Goal: Information Seeking & Learning: Find specific fact

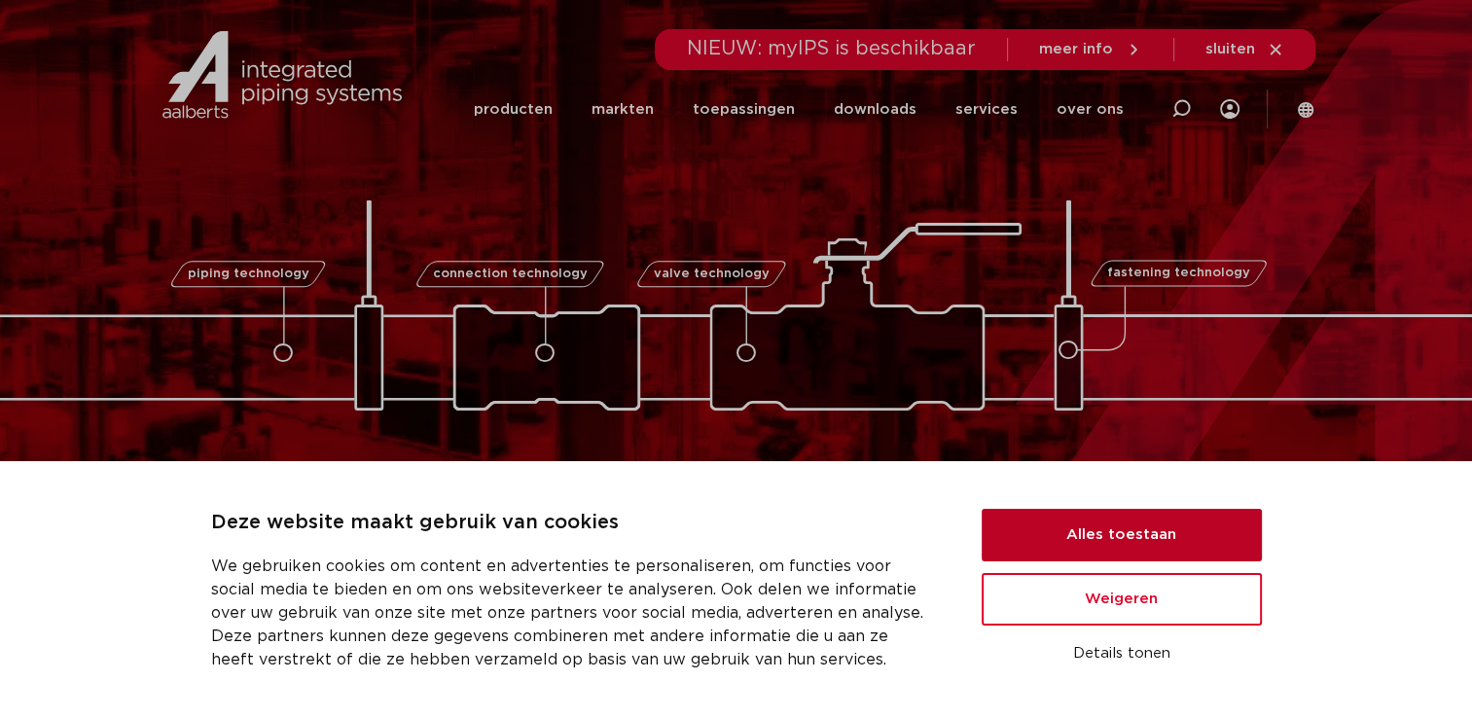
click at [1135, 542] on button "Alles toestaan" at bounding box center [1122, 535] width 280 height 53
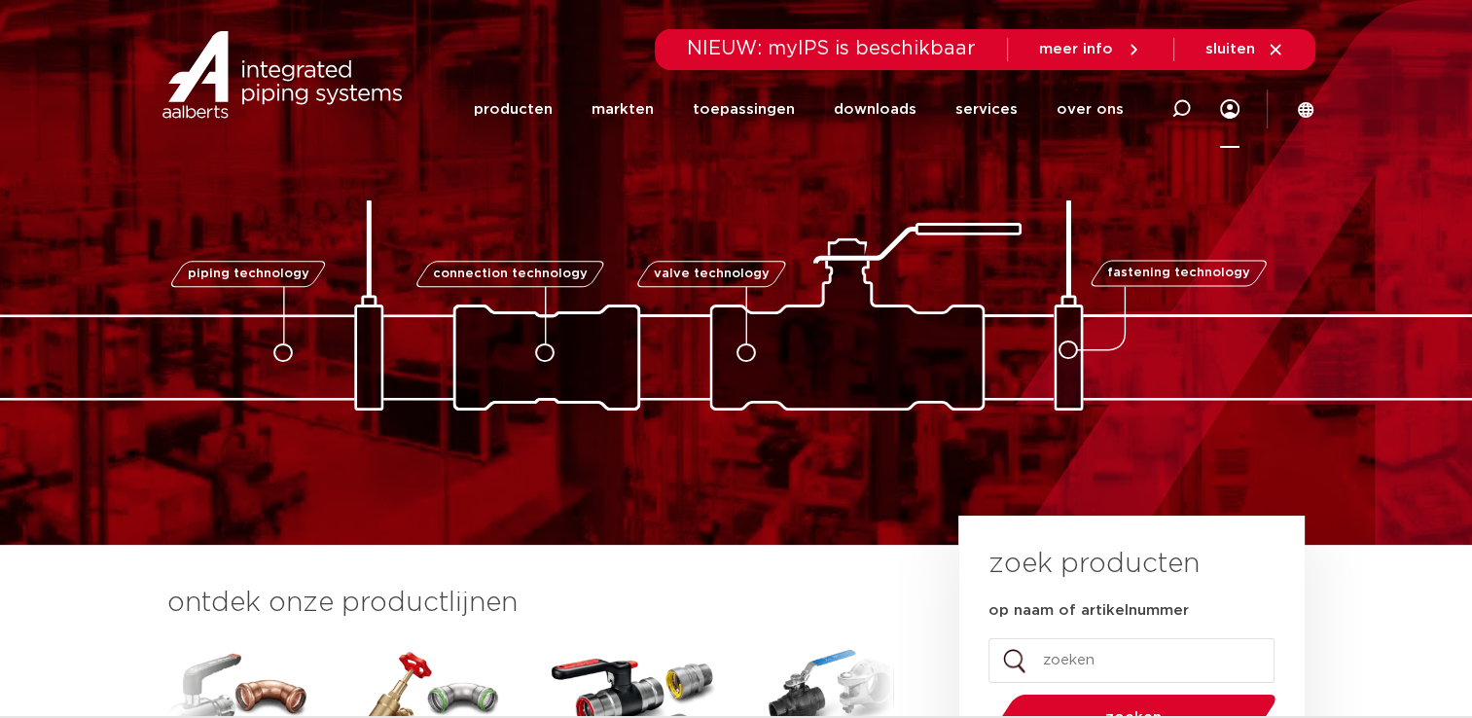
click at [1223, 110] on icon at bounding box center [1229, 108] width 19 height 19
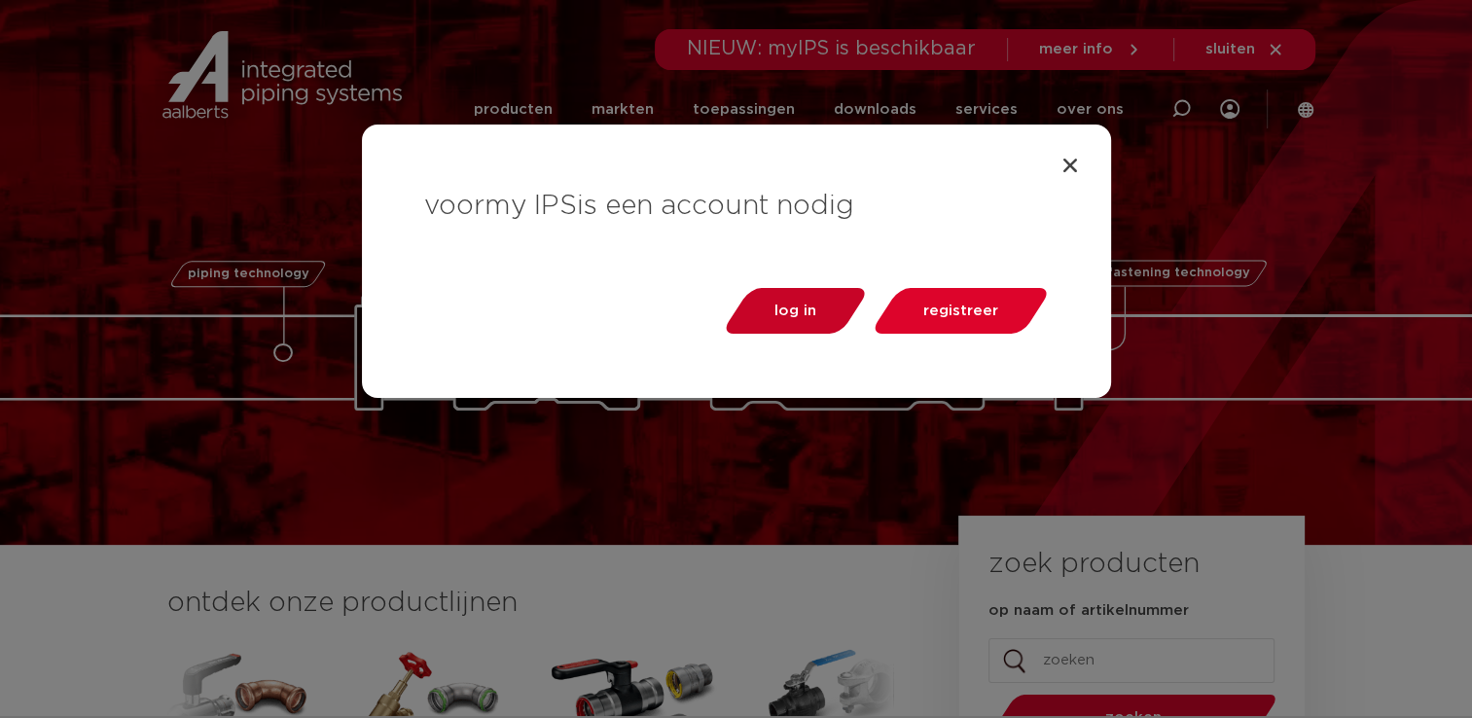
click at [802, 309] on span "log in" at bounding box center [796, 311] width 42 height 15
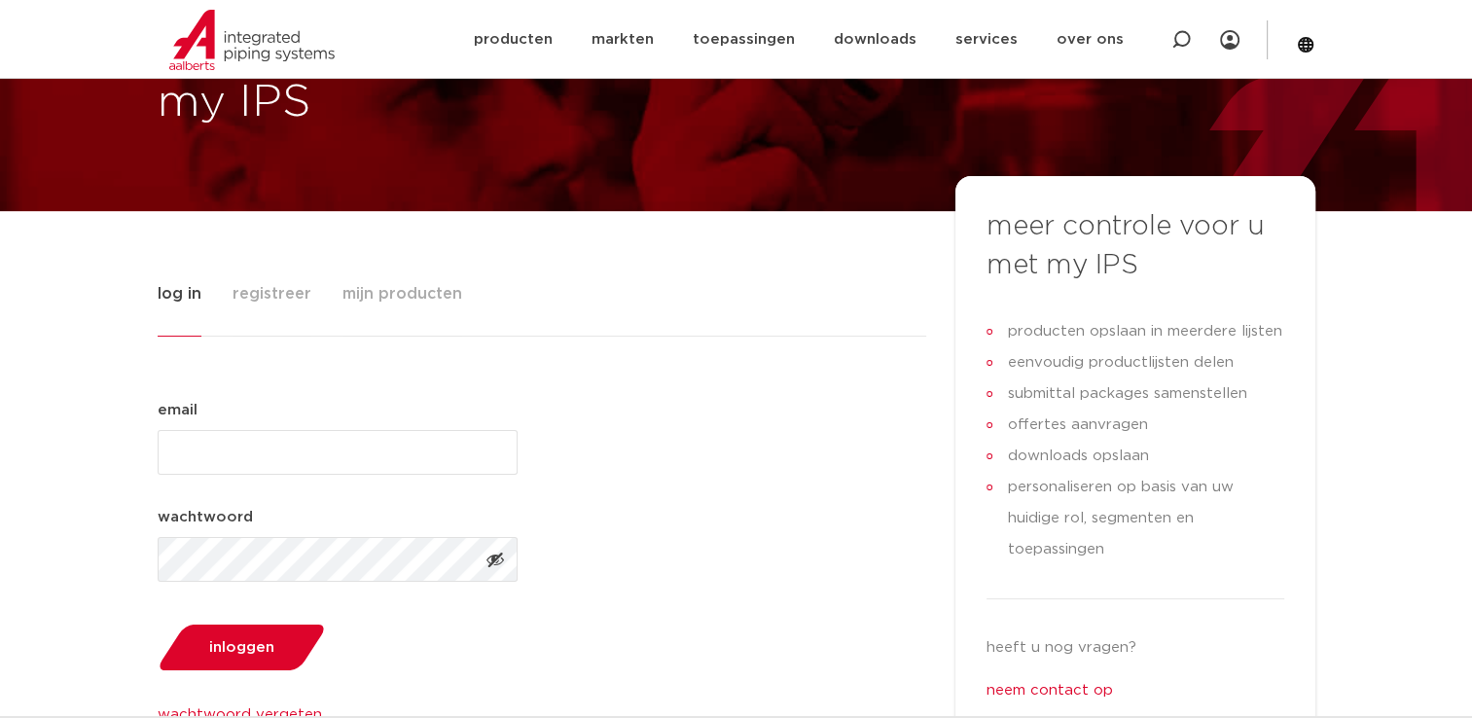
scroll to position [97, 0]
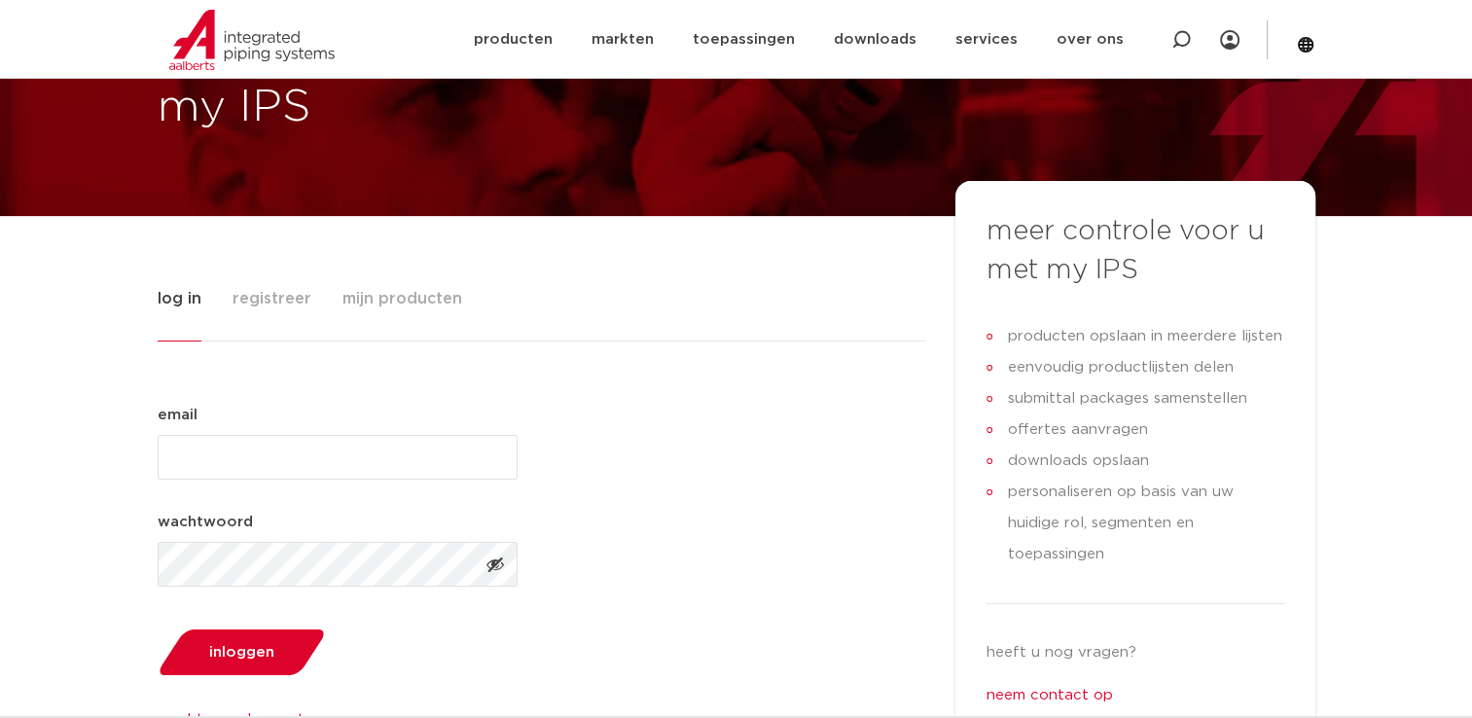
click at [283, 457] on input "email (Vereist)" at bounding box center [338, 457] width 360 height 45
type input "dmsankatsing@outlook.com"
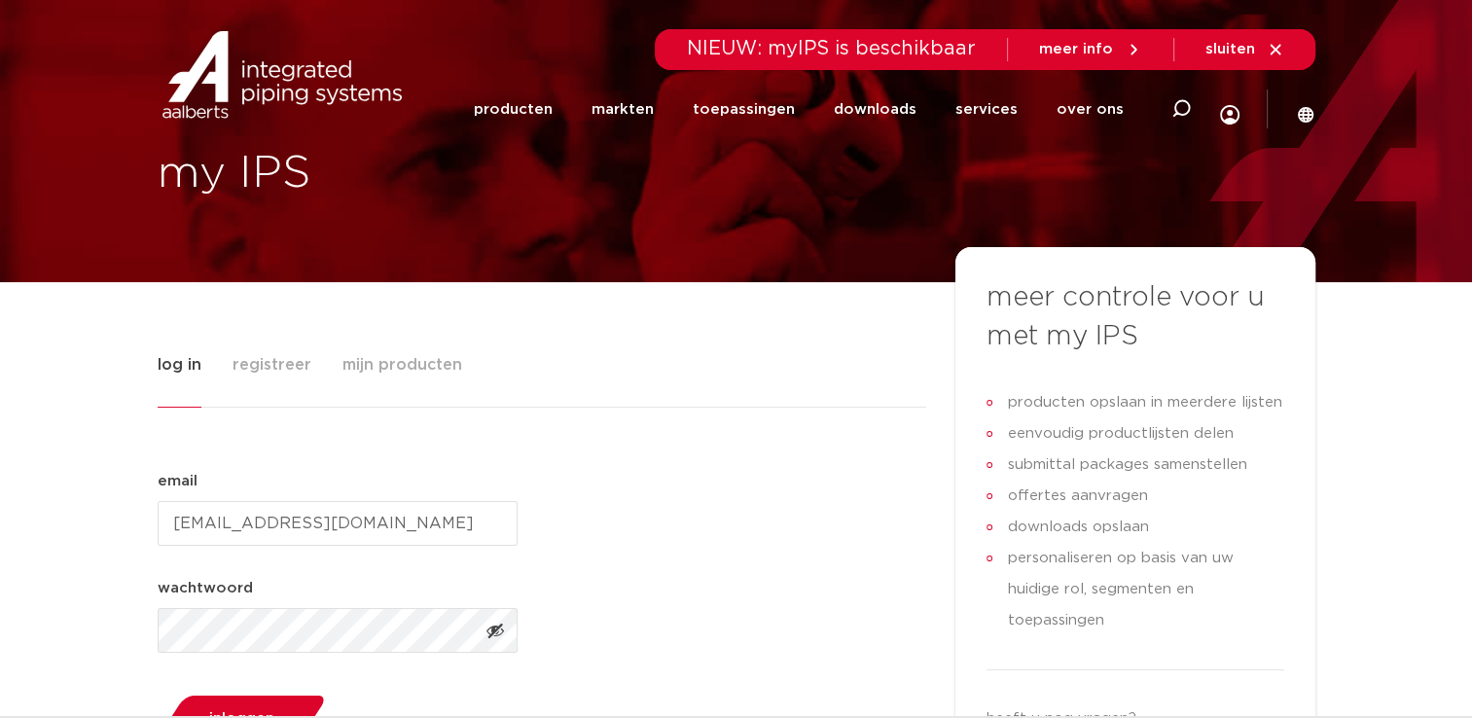
scroll to position [0, 0]
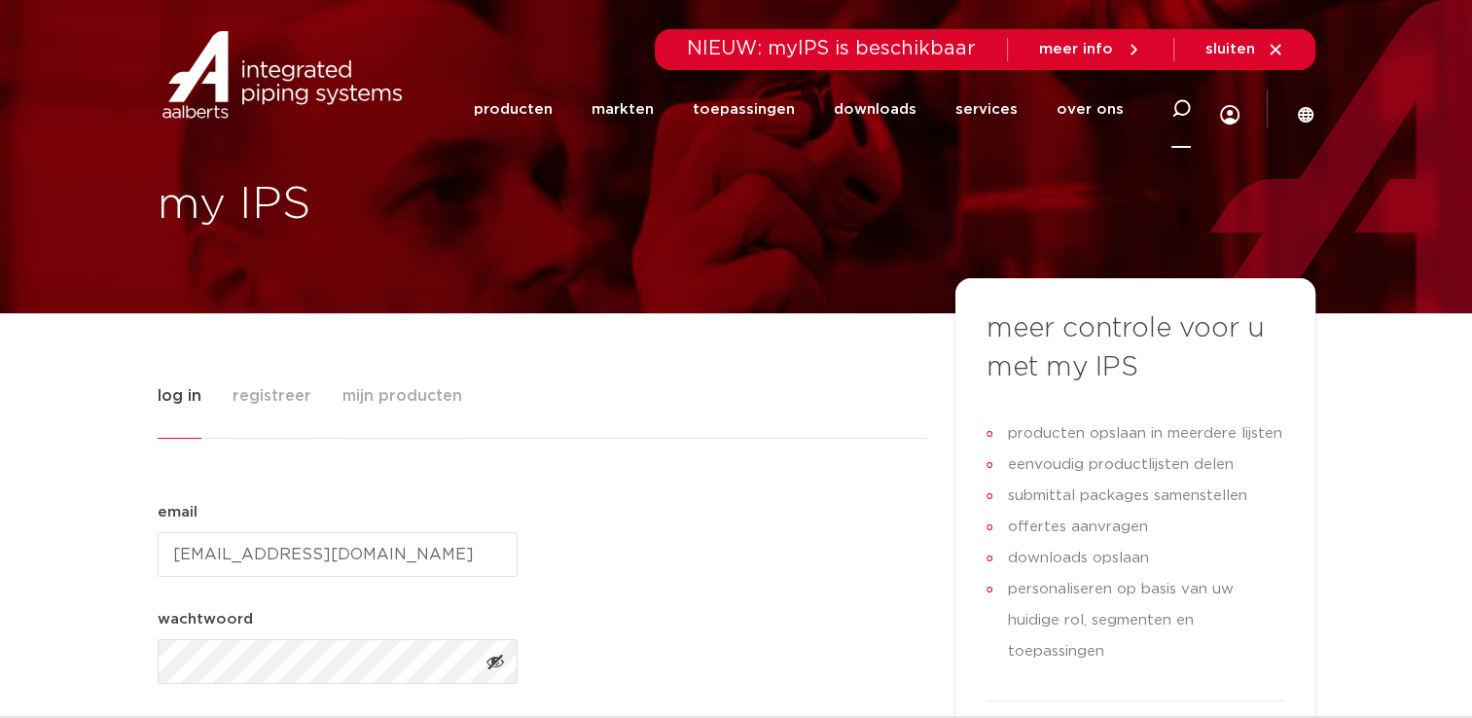
click at [1178, 109] on icon at bounding box center [1181, 108] width 19 height 19
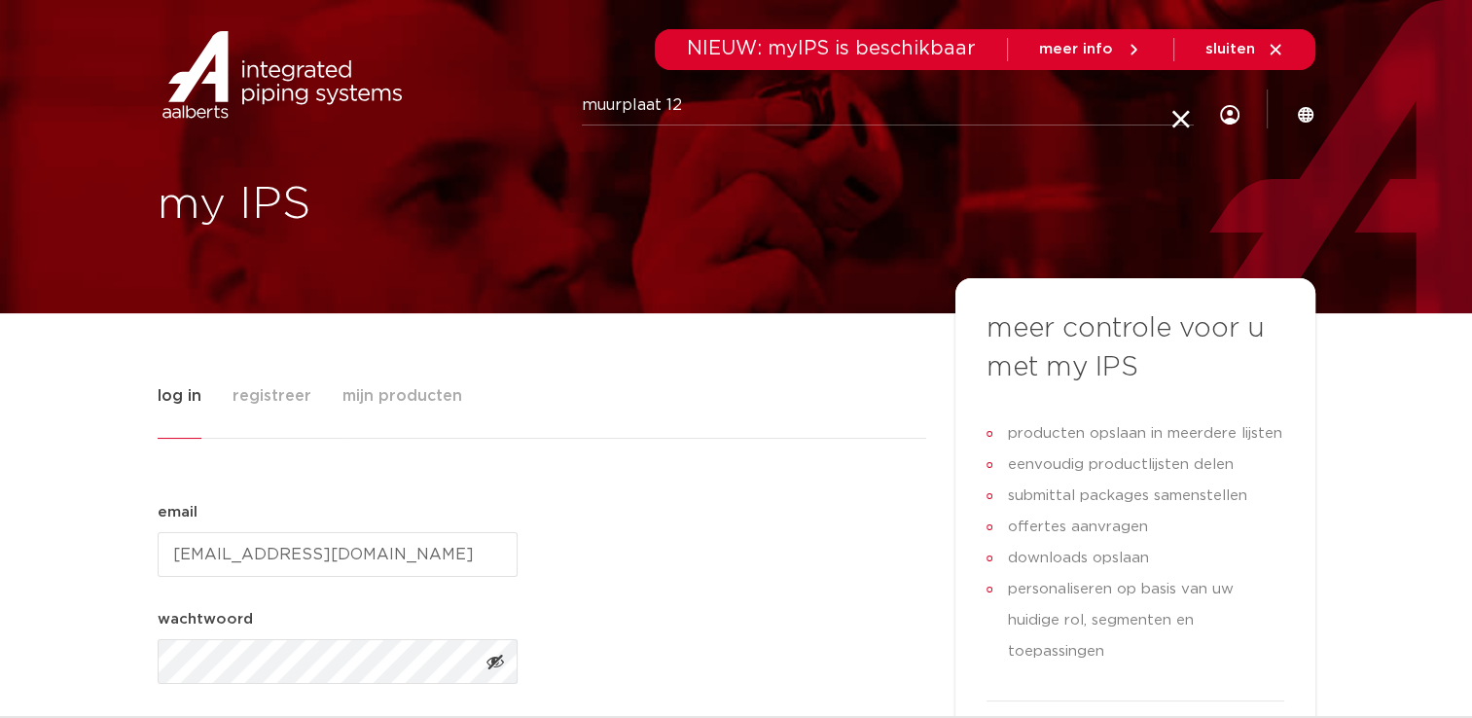
type input "muurplaat 12"
click button "Zoeken" at bounding box center [0, 0] width 0 height 0
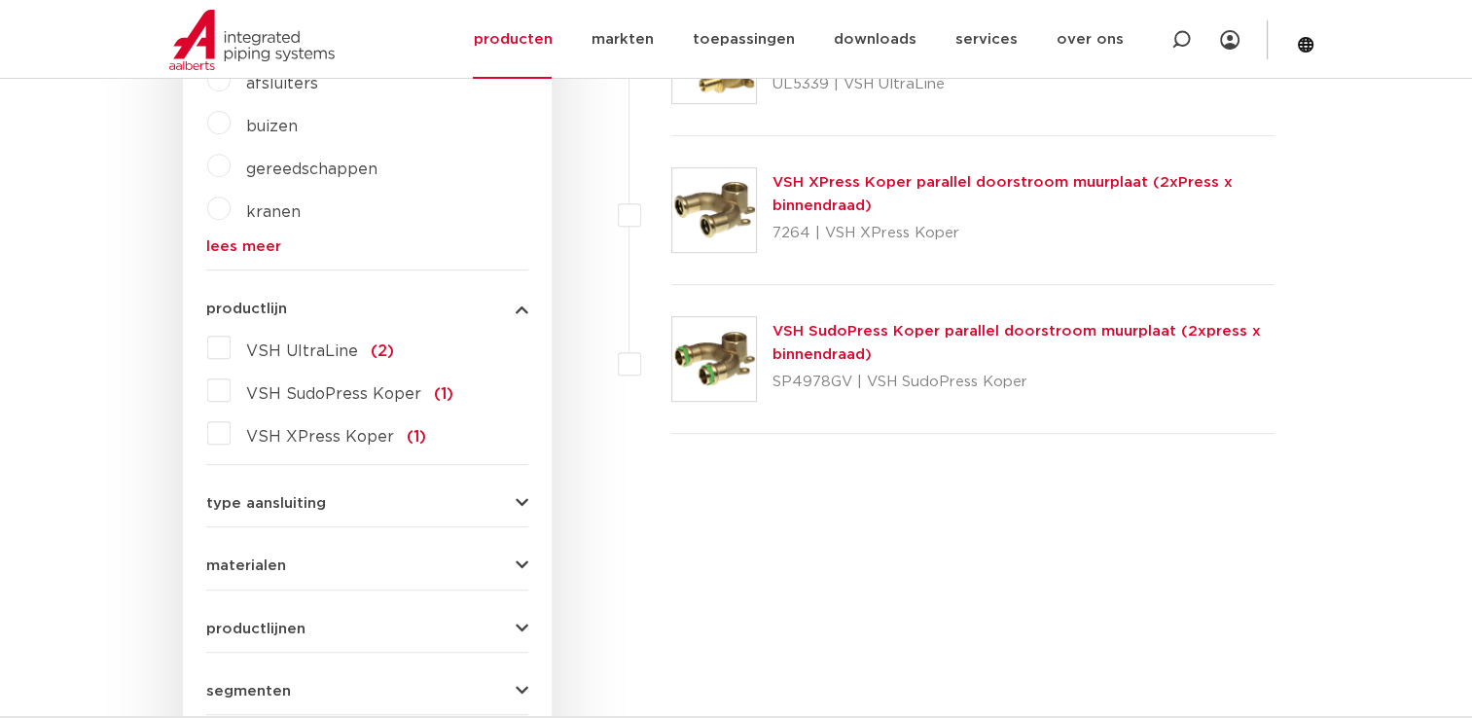
scroll to position [876, 0]
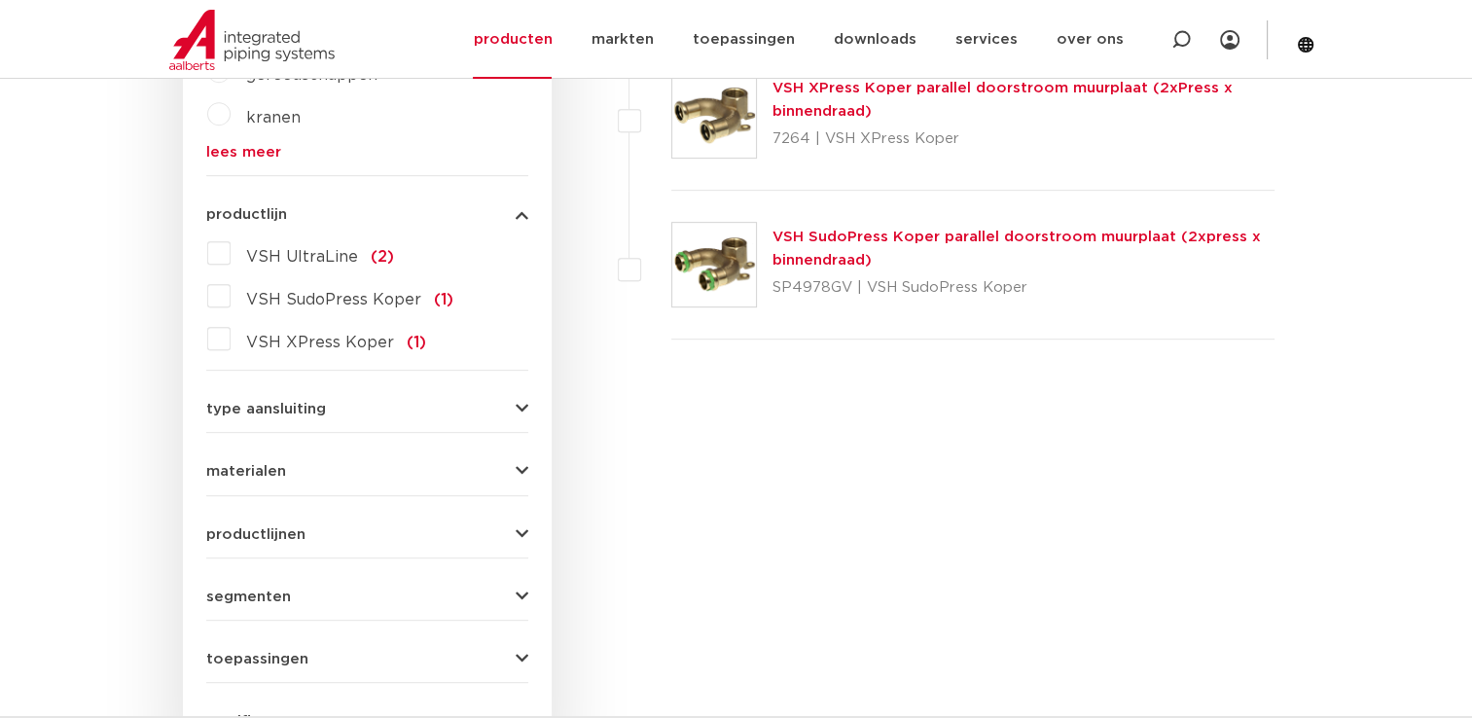
click at [231, 300] on label "VSH SudoPress Koper (1)" at bounding box center [342, 295] width 223 height 31
click at [0, 0] on input "VSH SudoPress Koper (1)" at bounding box center [0, 0] width 0 height 0
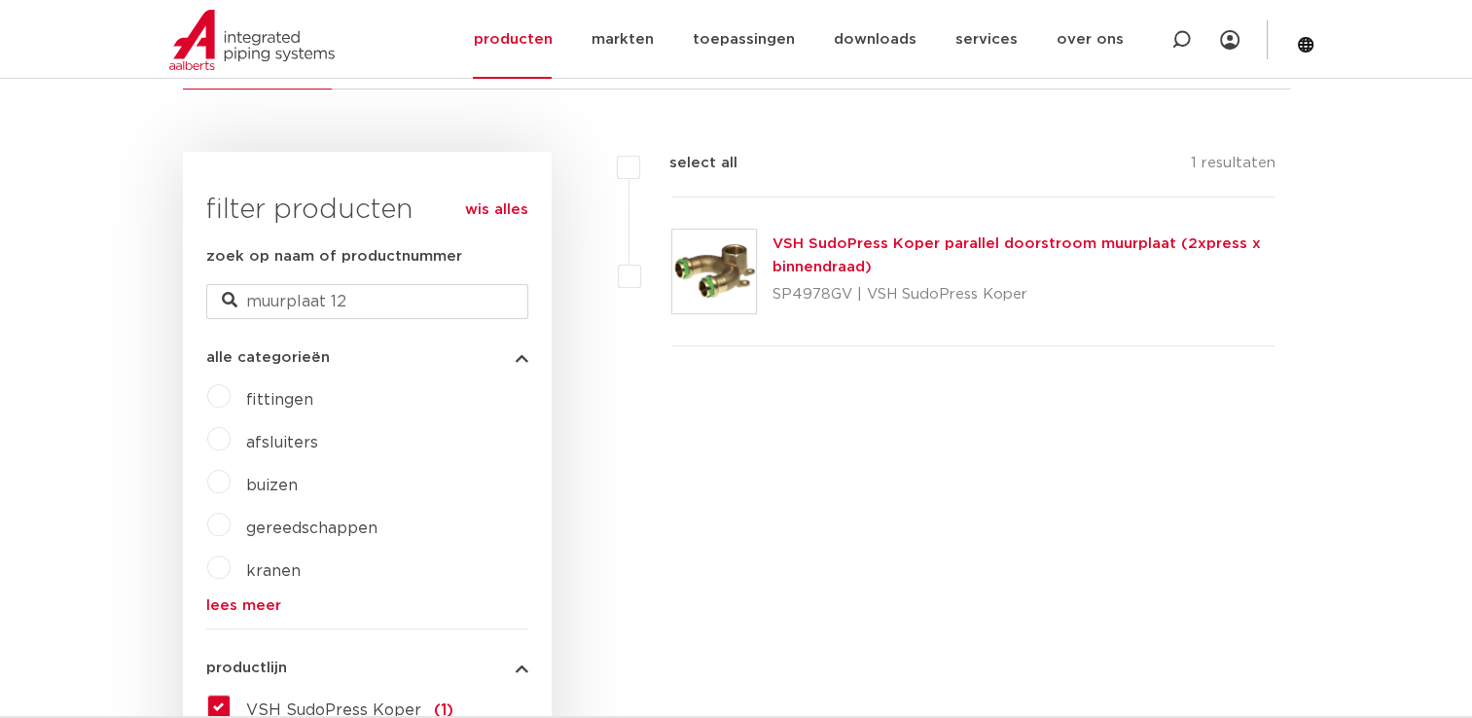
scroll to position [389, 0]
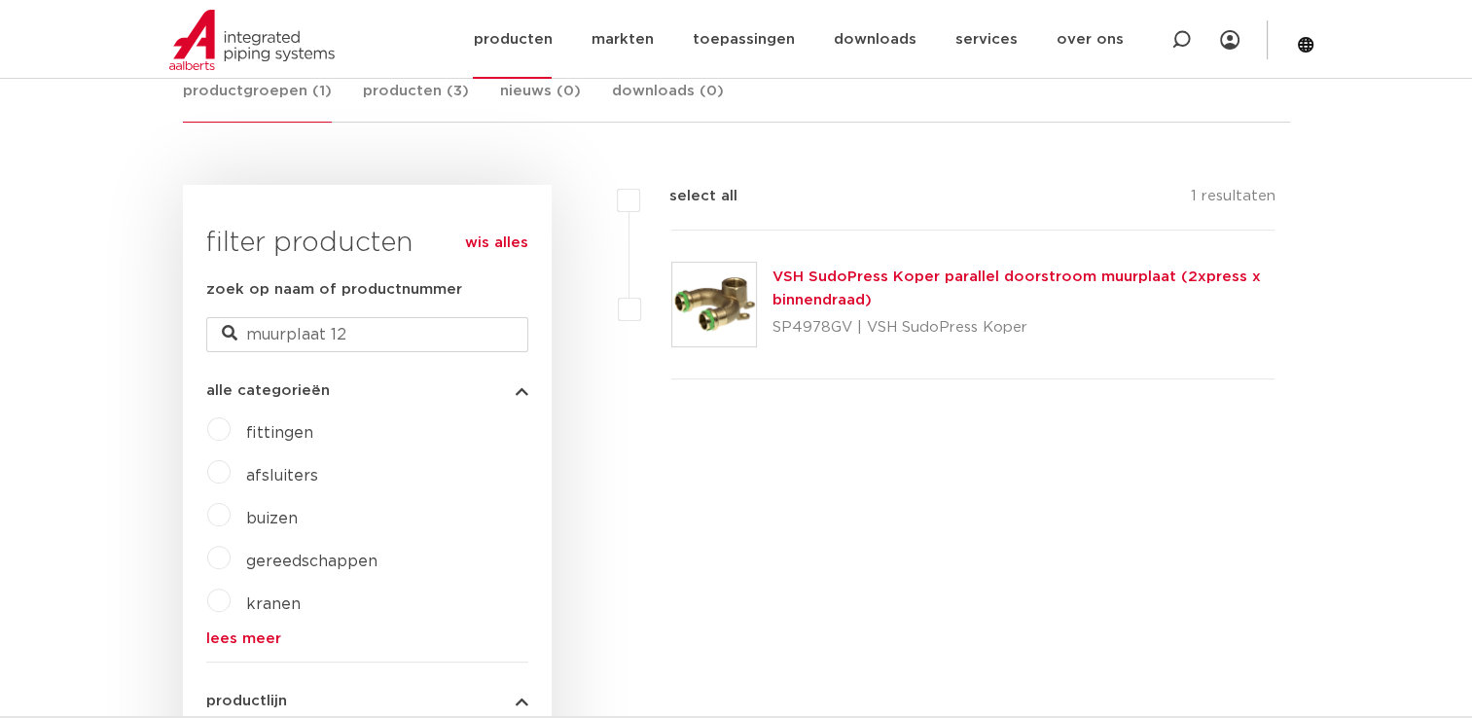
click at [544, 34] on link "producten" at bounding box center [512, 39] width 79 height 79
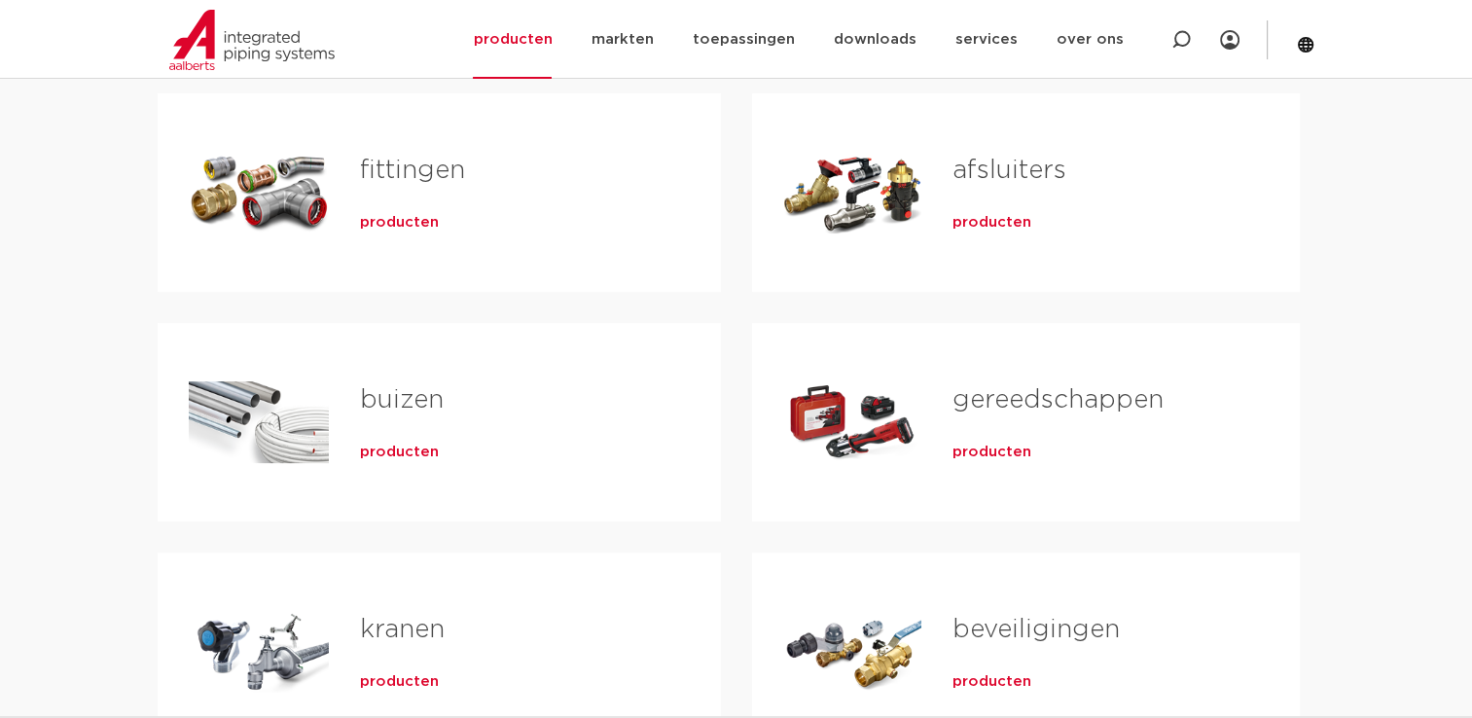
scroll to position [292, 0]
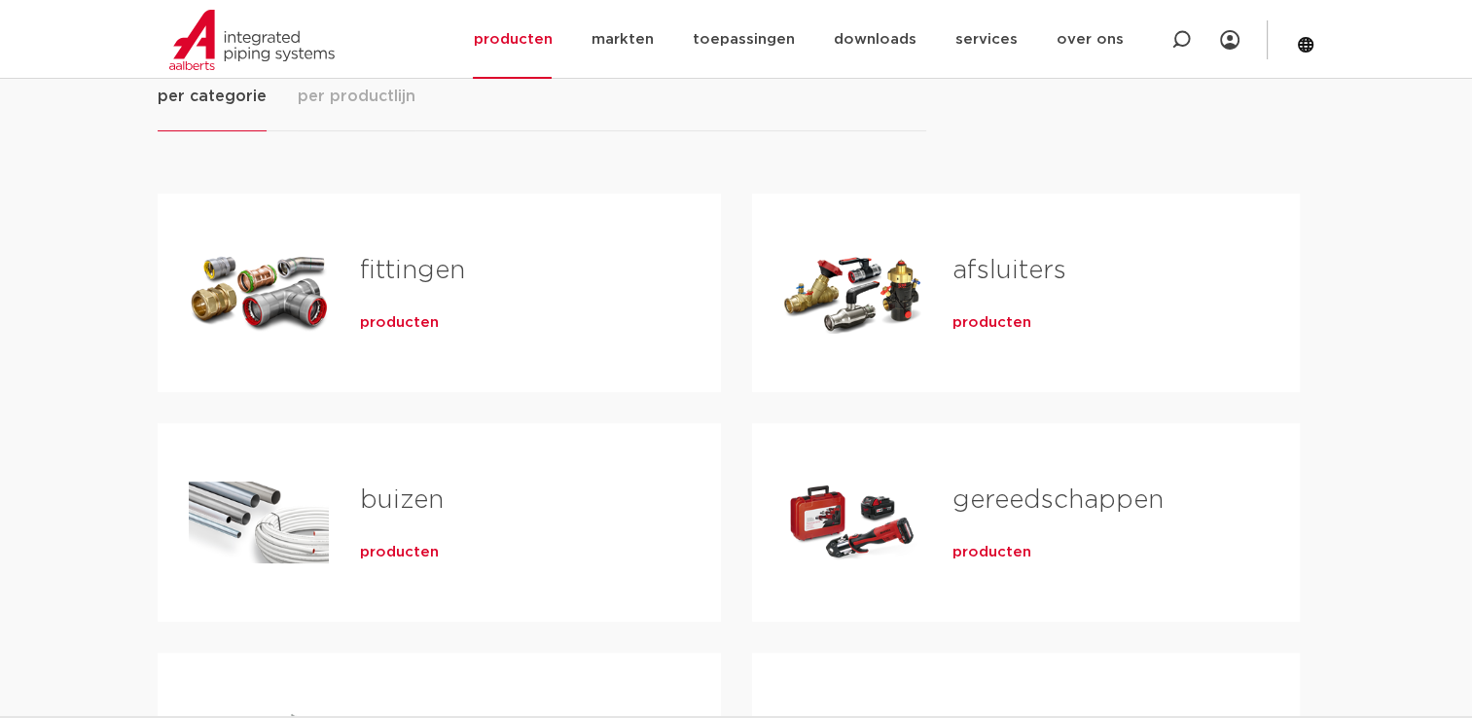
click at [393, 319] on span "producten" at bounding box center [399, 322] width 79 height 19
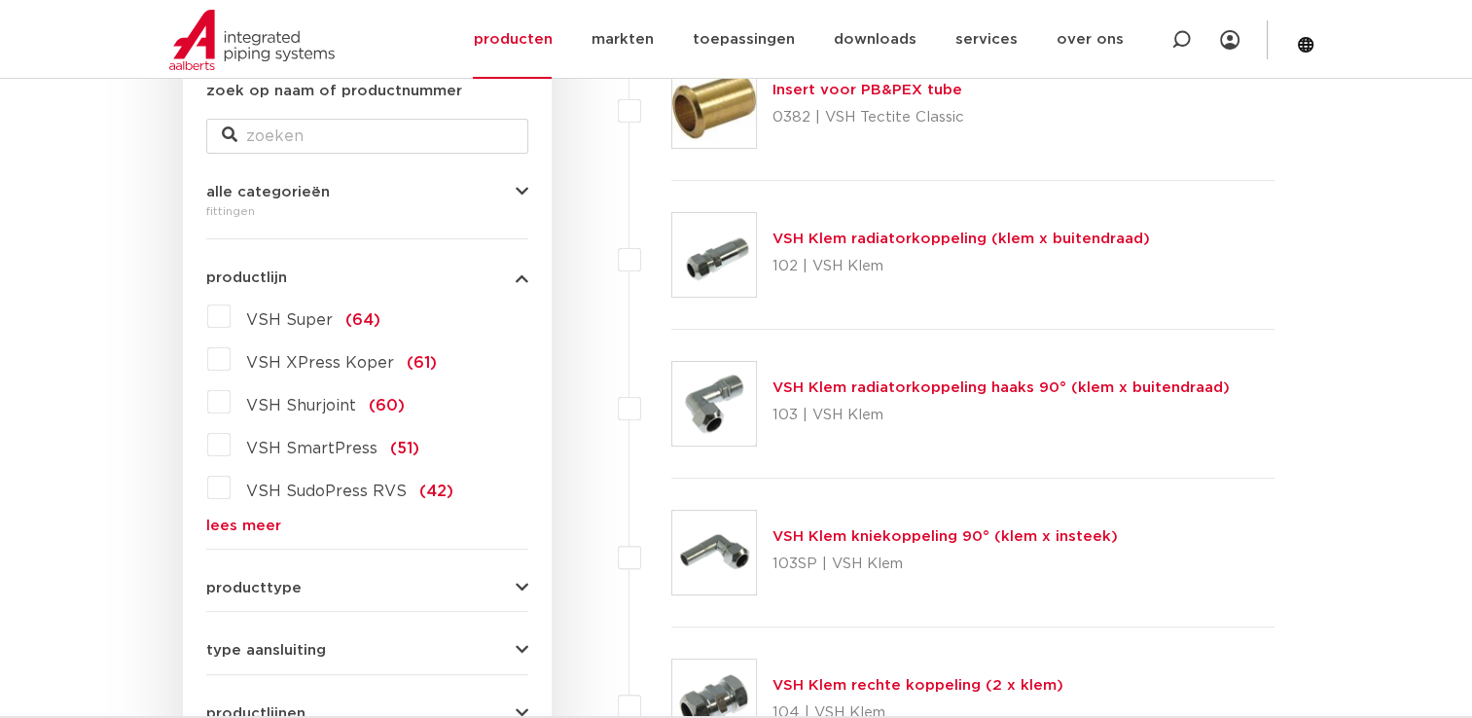
click at [231, 488] on label "VSH SudoPress RVS (42)" at bounding box center [342, 487] width 223 height 31
click at [0, 0] on input "VSH SudoPress RVS (42)" at bounding box center [0, 0] width 0 height 0
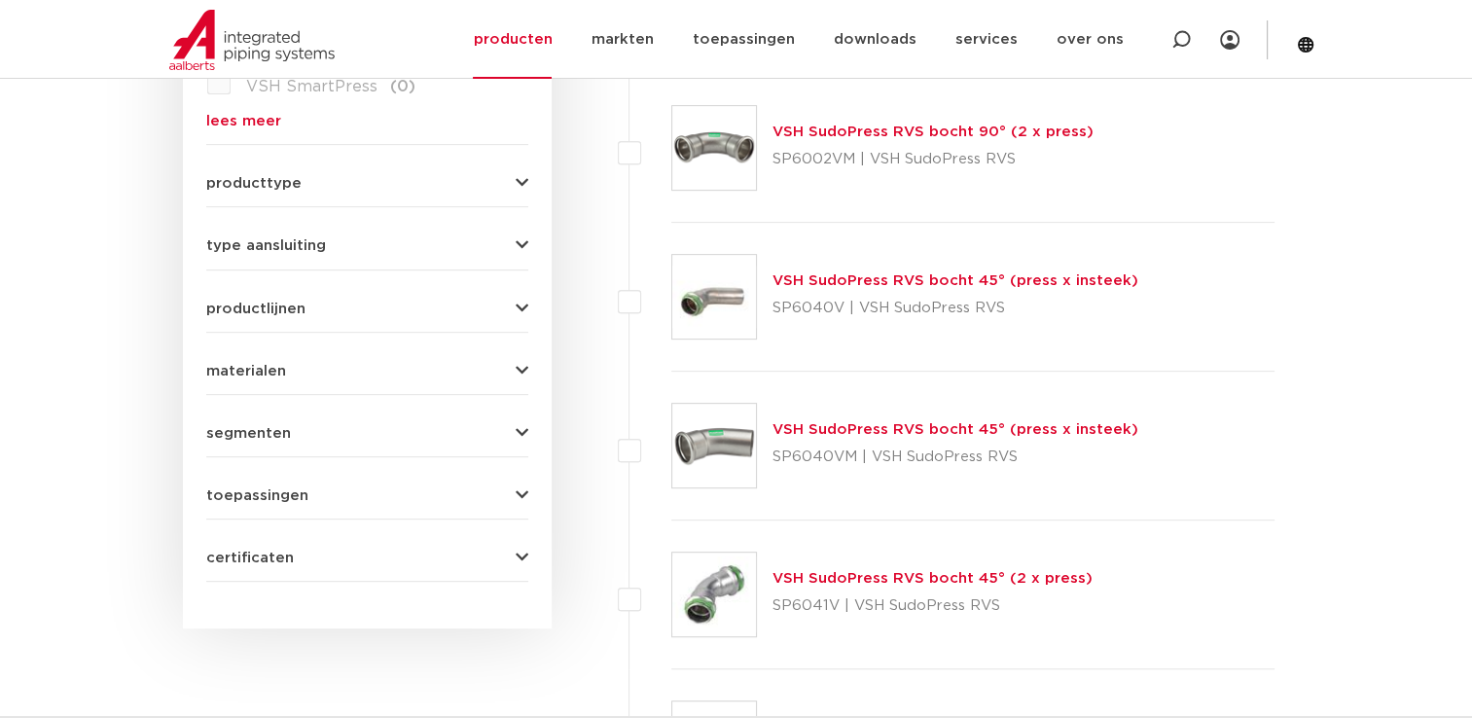
scroll to position [876, 0]
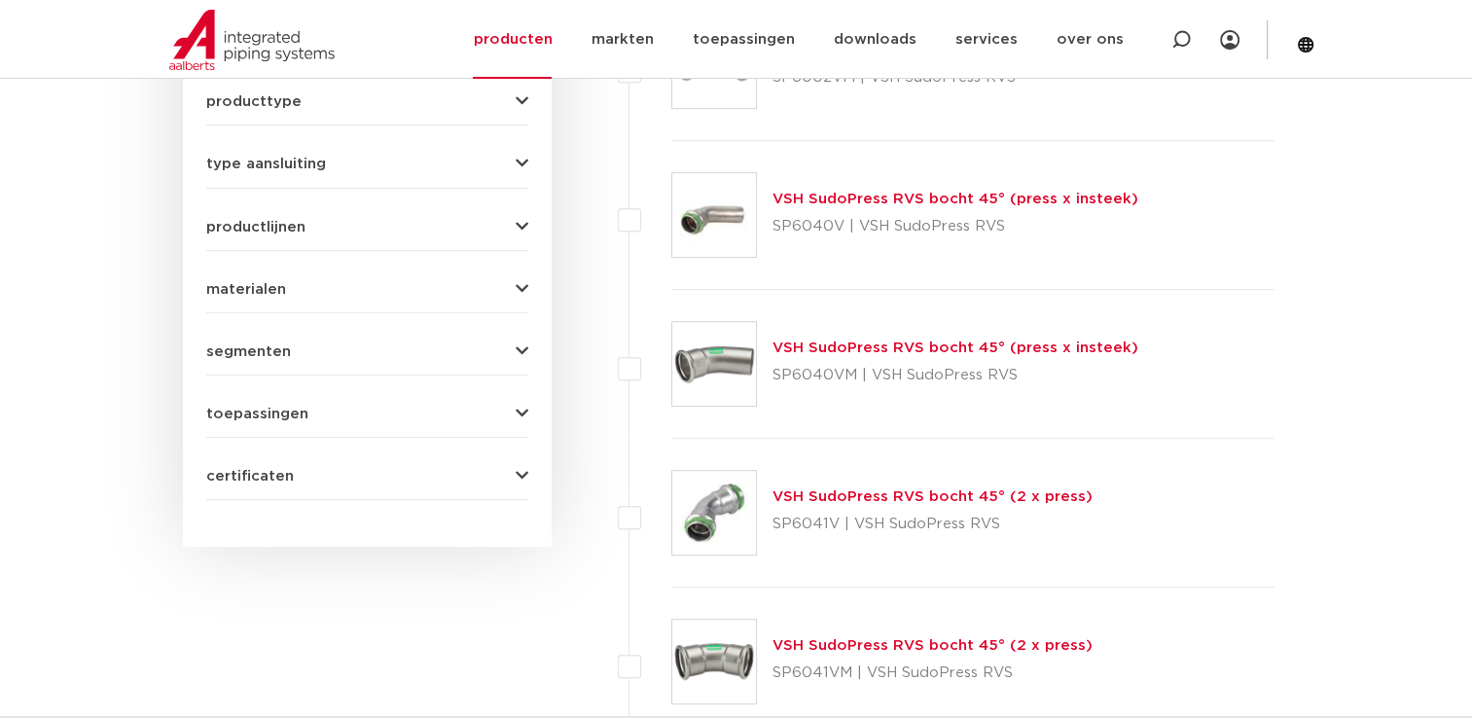
click at [524, 103] on icon "button" at bounding box center [522, 101] width 13 height 15
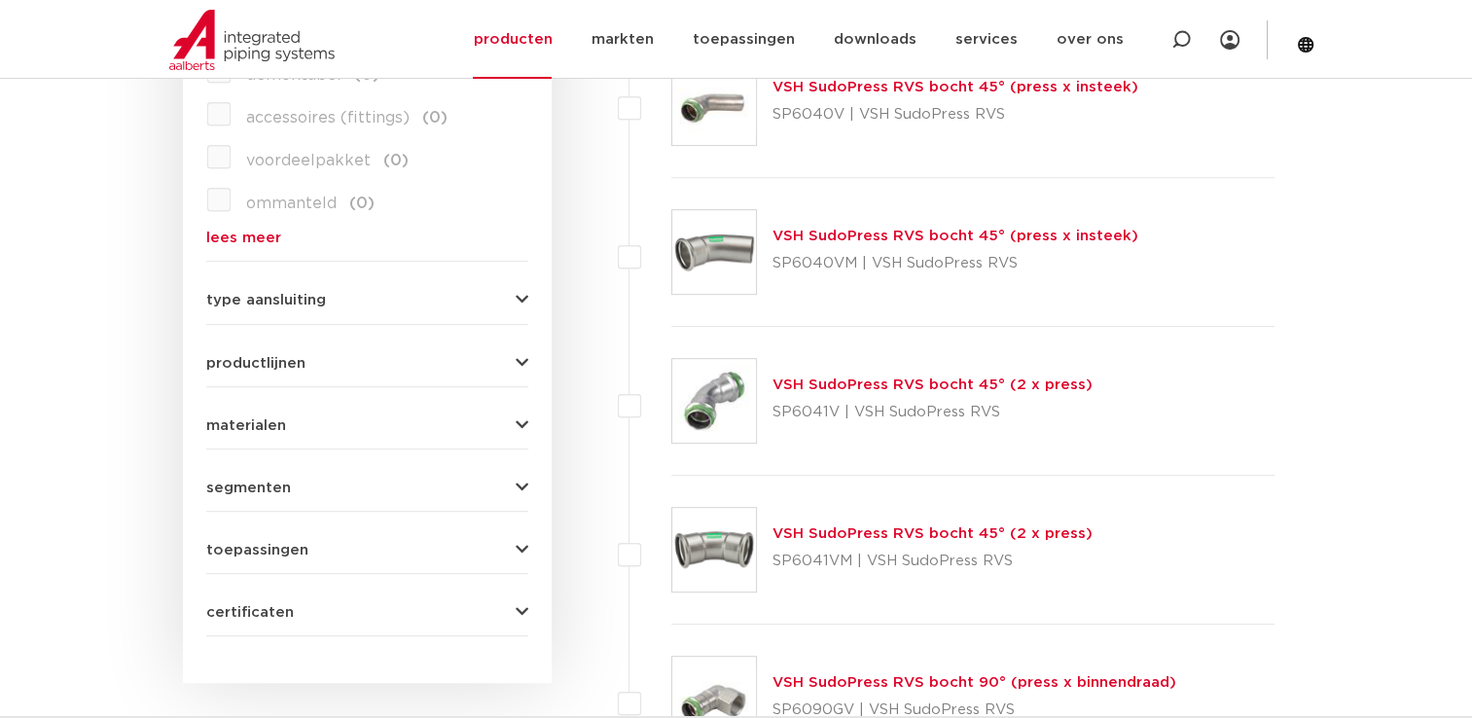
scroll to position [1070, 0]
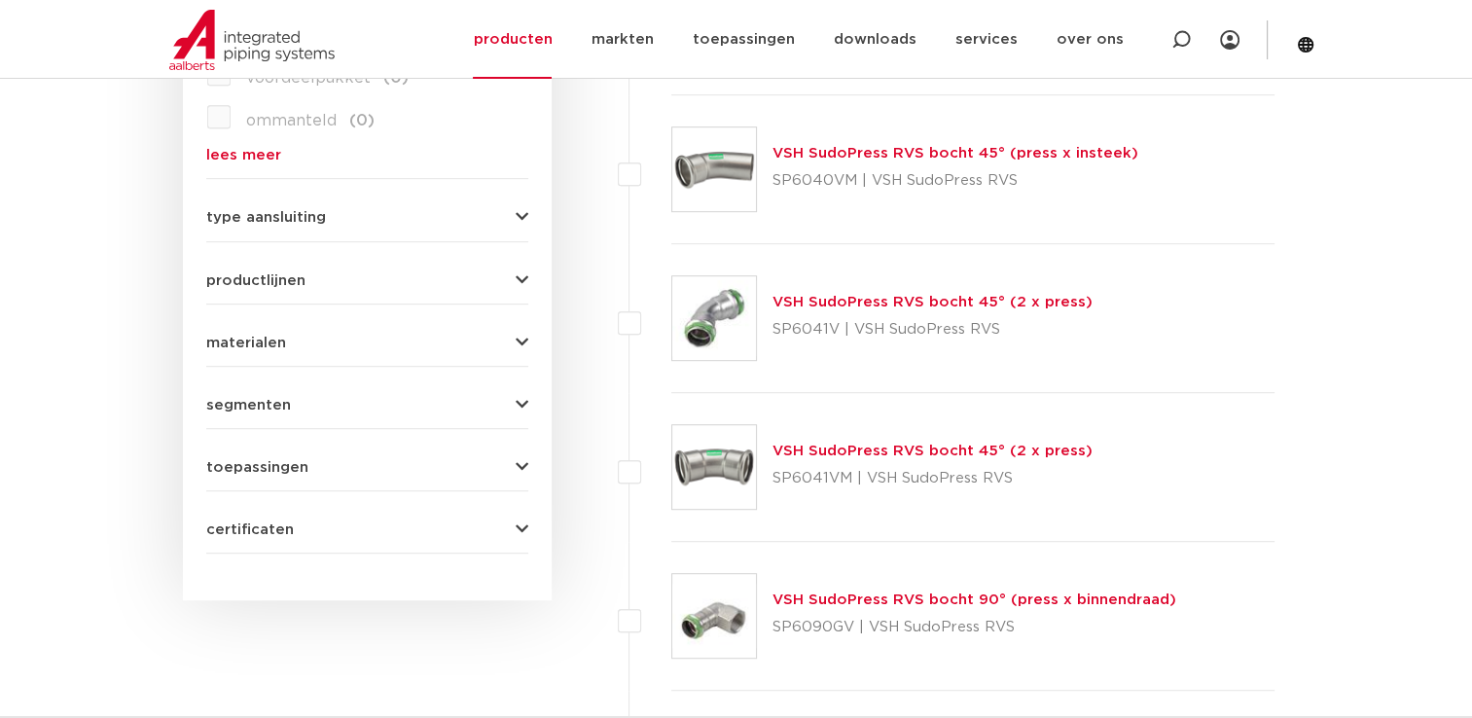
click at [519, 276] on icon "button" at bounding box center [522, 280] width 13 height 15
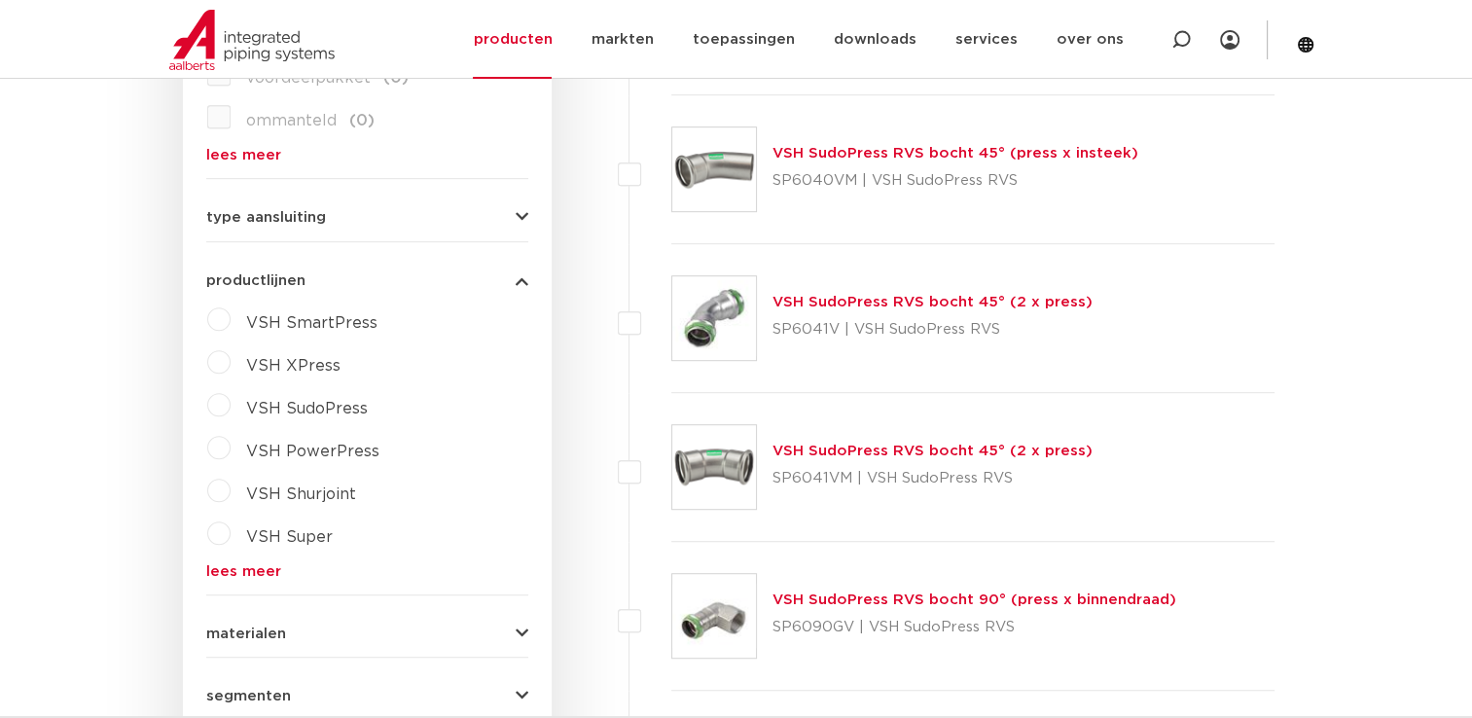
click at [231, 401] on label "VSH SudoPress" at bounding box center [299, 404] width 137 height 31
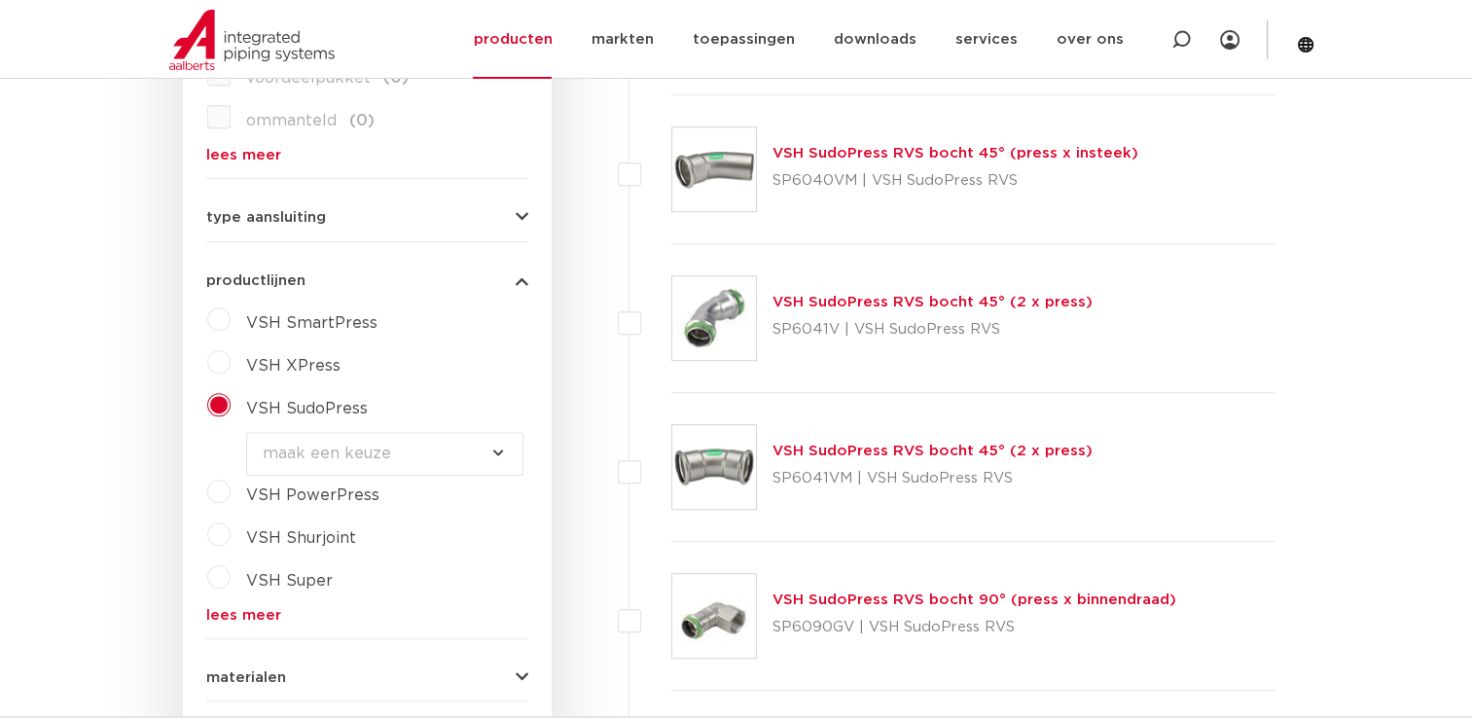
click at [492, 451] on select "maak een keuze VSH SudoPress Koper Gas fittingen VSH SudoXPress Staalverzinkt b…" at bounding box center [384, 454] width 277 height 44
click at [1266, 274] on div "VSH SudoPress RVS bocht 45° (2 x press) SP6041V | VSH SudoPress RVS" at bounding box center [973, 318] width 604 height 149
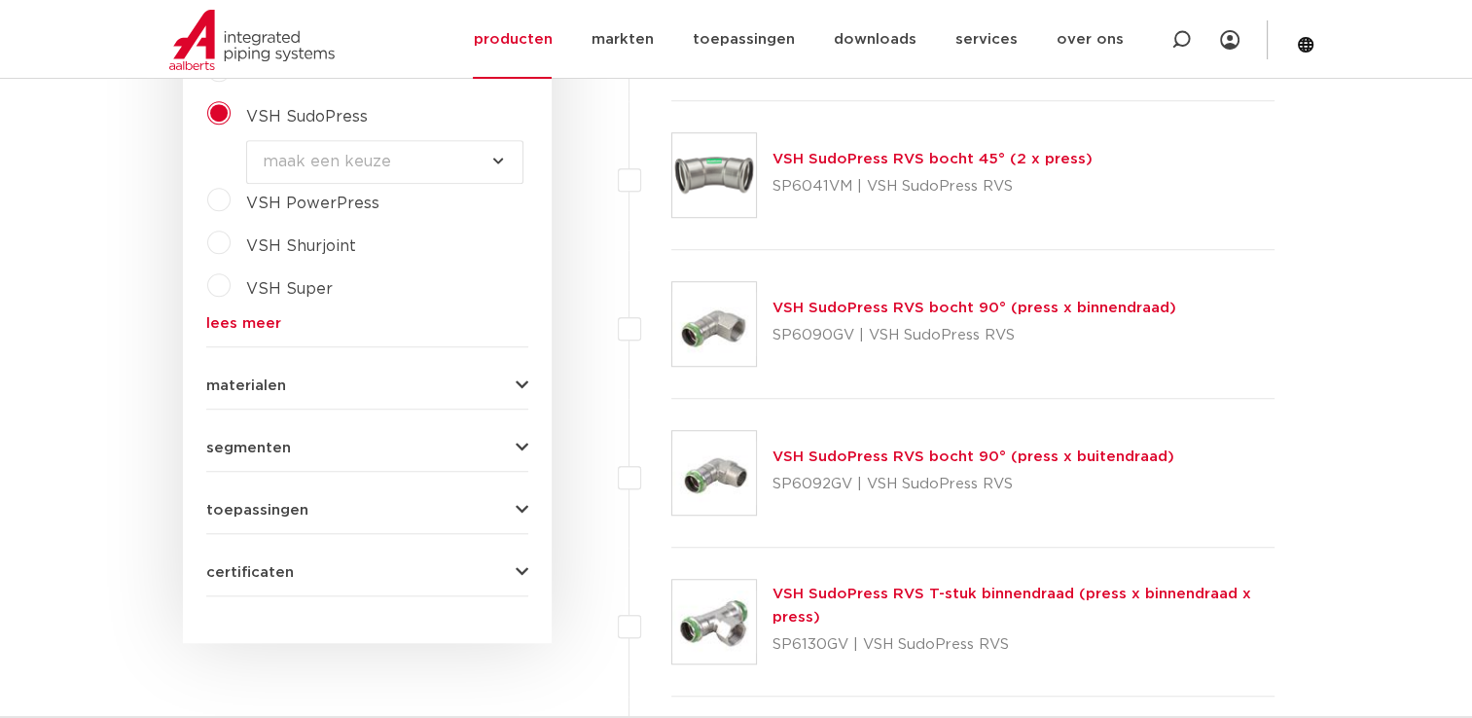
click at [526, 444] on icon "button" at bounding box center [522, 448] width 13 height 15
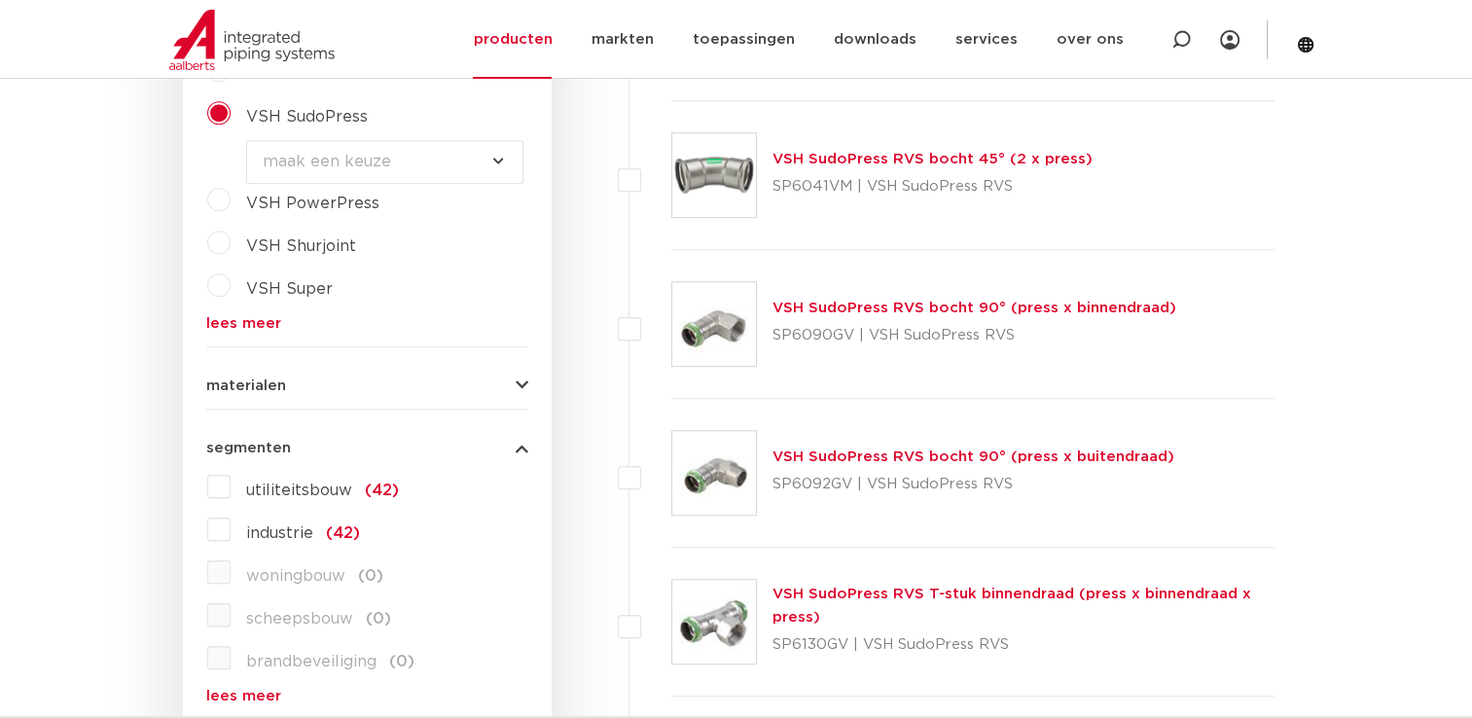
click at [526, 444] on icon "button" at bounding box center [522, 448] width 13 height 15
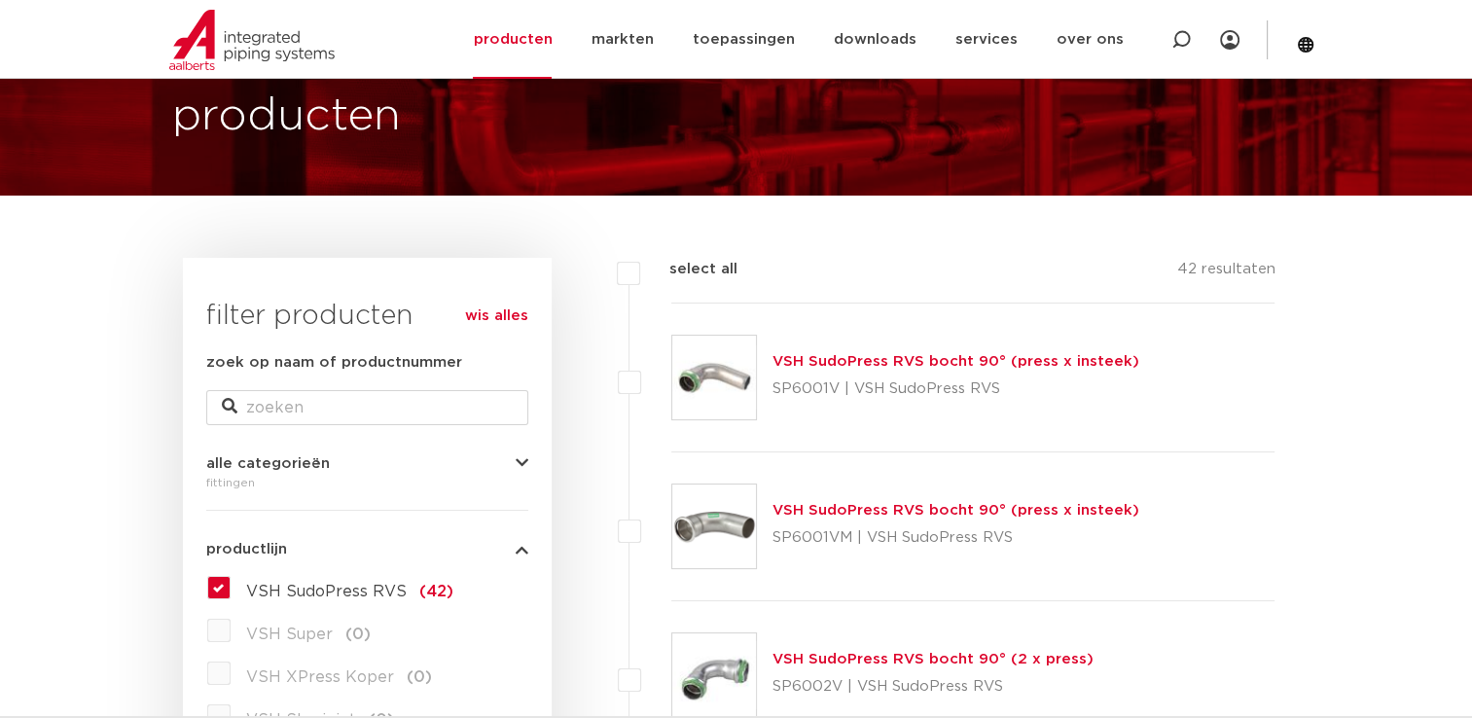
scroll to position [0, 0]
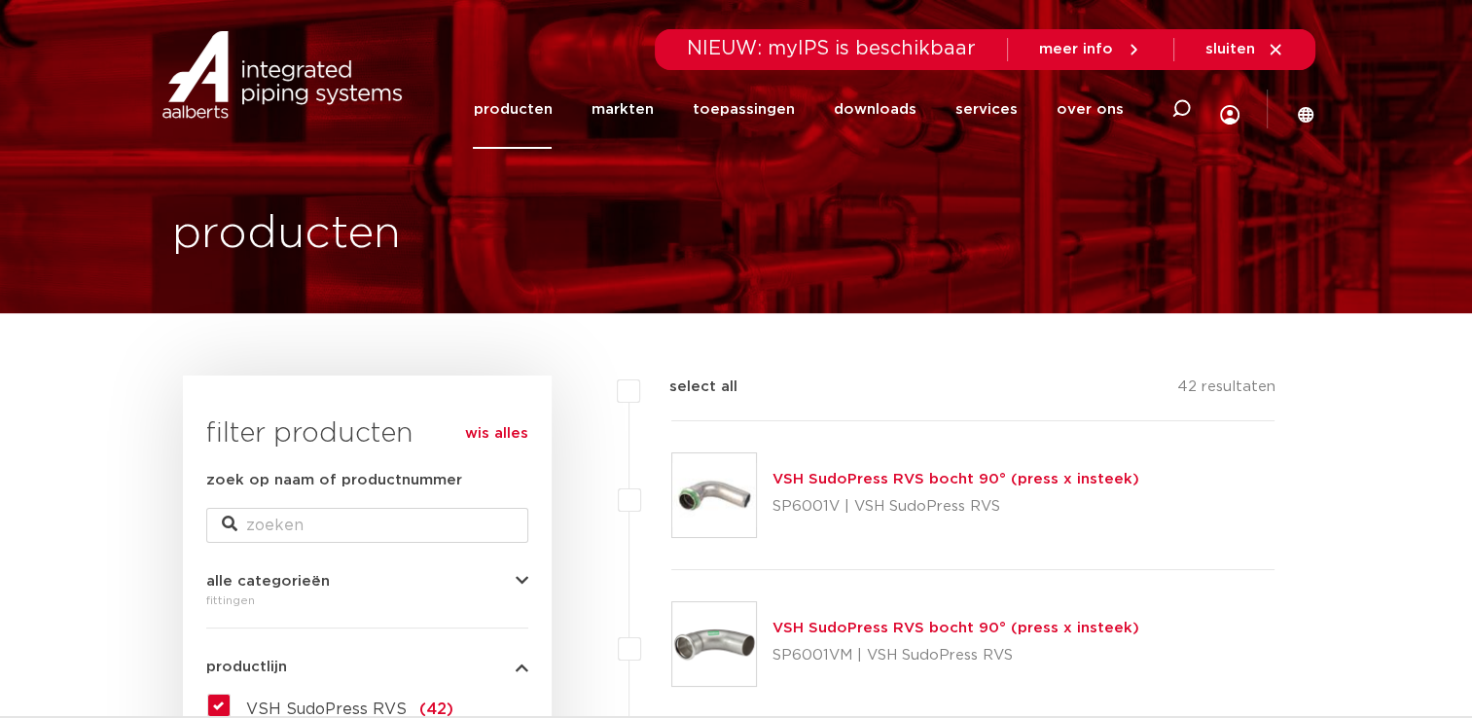
click at [778, 50] on span "NIEUW: myIPS is beschikbaar" at bounding box center [831, 48] width 289 height 19
click at [1185, 111] on icon at bounding box center [1181, 108] width 19 height 19
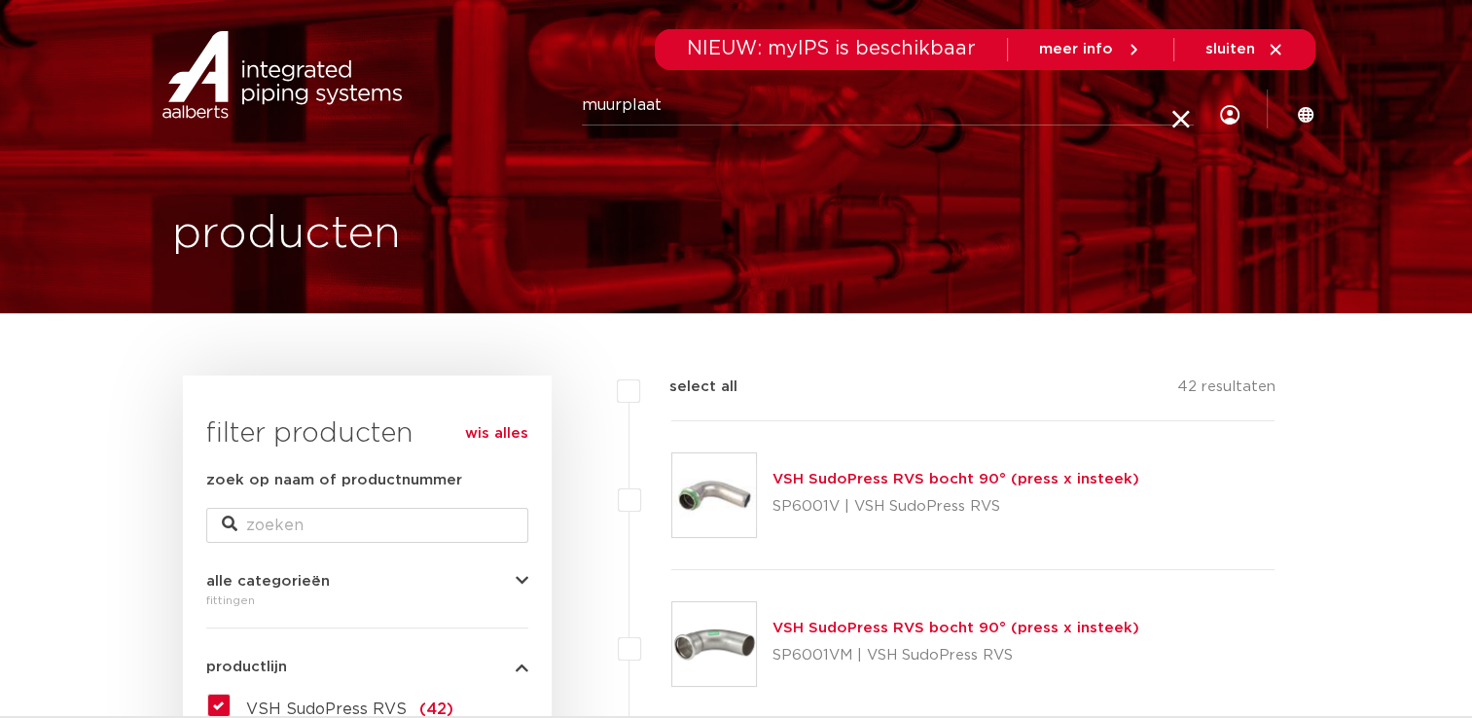
type input "muurplaat"
click button "Zoeken" at bounding box center [0, 0] width 0 height 0
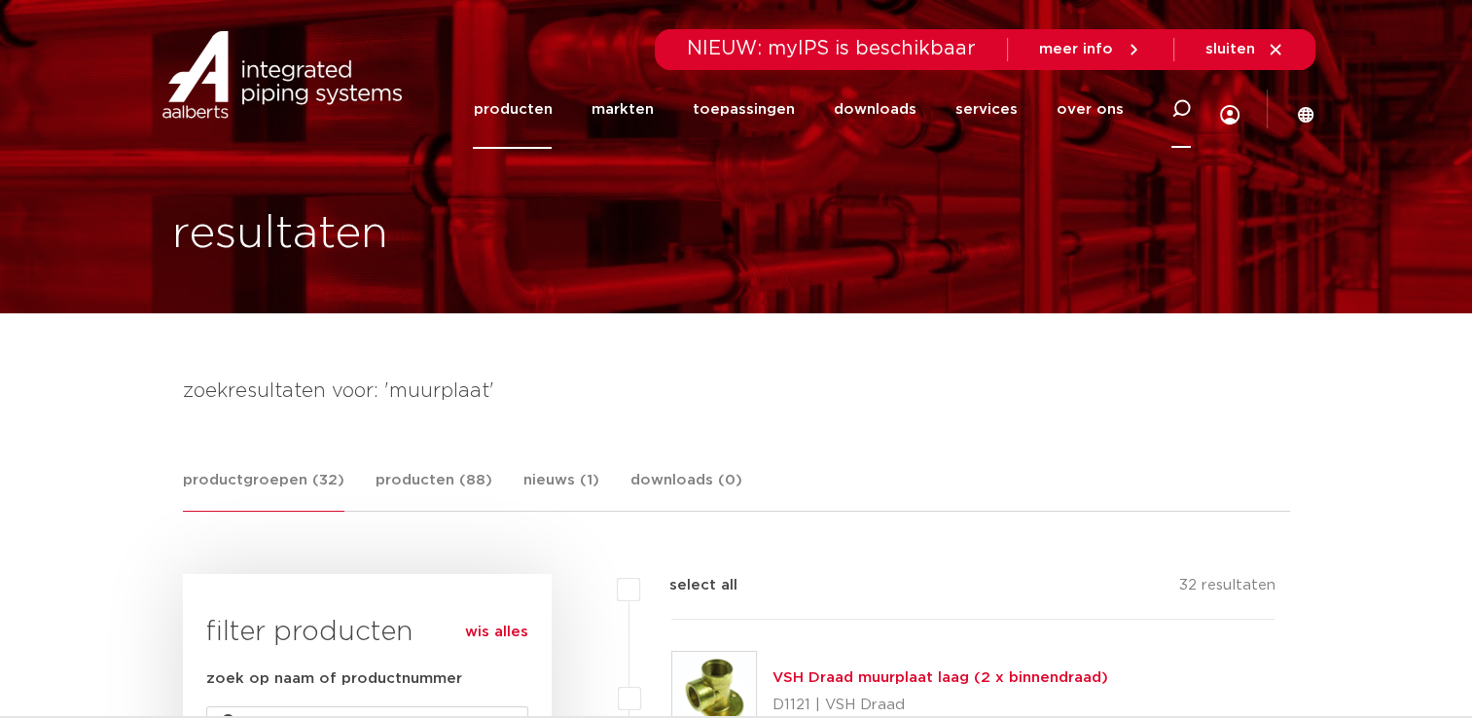
click at [1177, 103] on icon at bounding box center [1181, 108] width 19 height 19
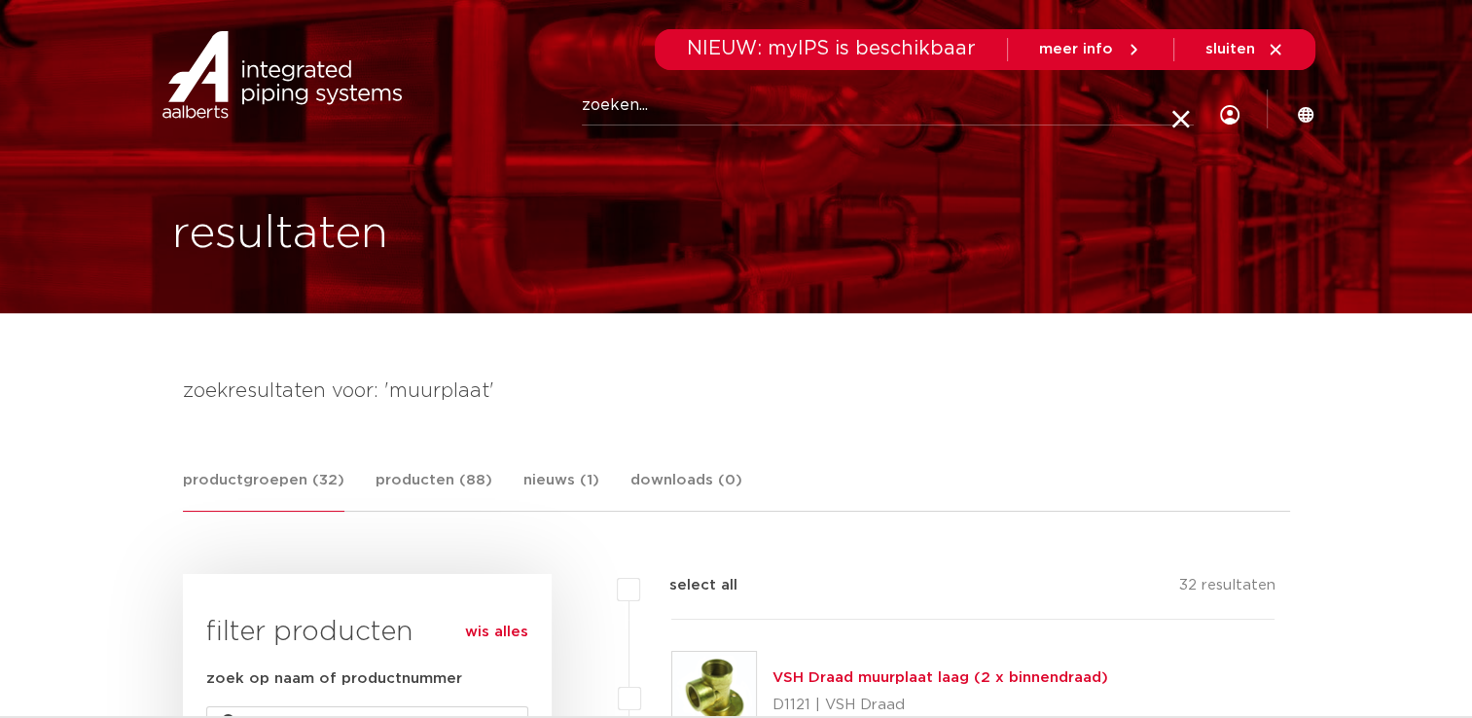
click at [649, 106] on input "Zoeken" at bounding box center [888, 106] width 612 height 39
type input "muurplaat vsh sudopress"
click button "Zoeken" at bounding box center [0, 0] width 0 height 0
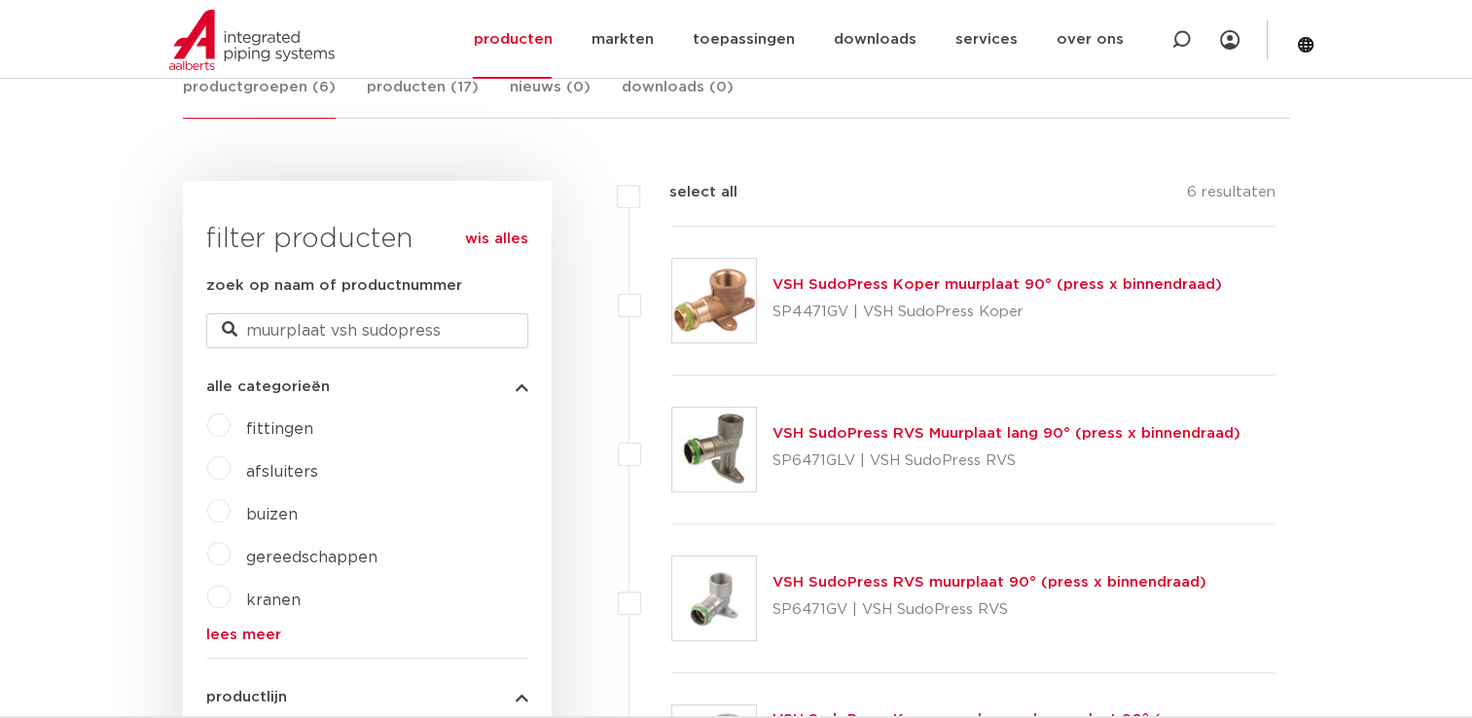
scroll to position [292, 0]
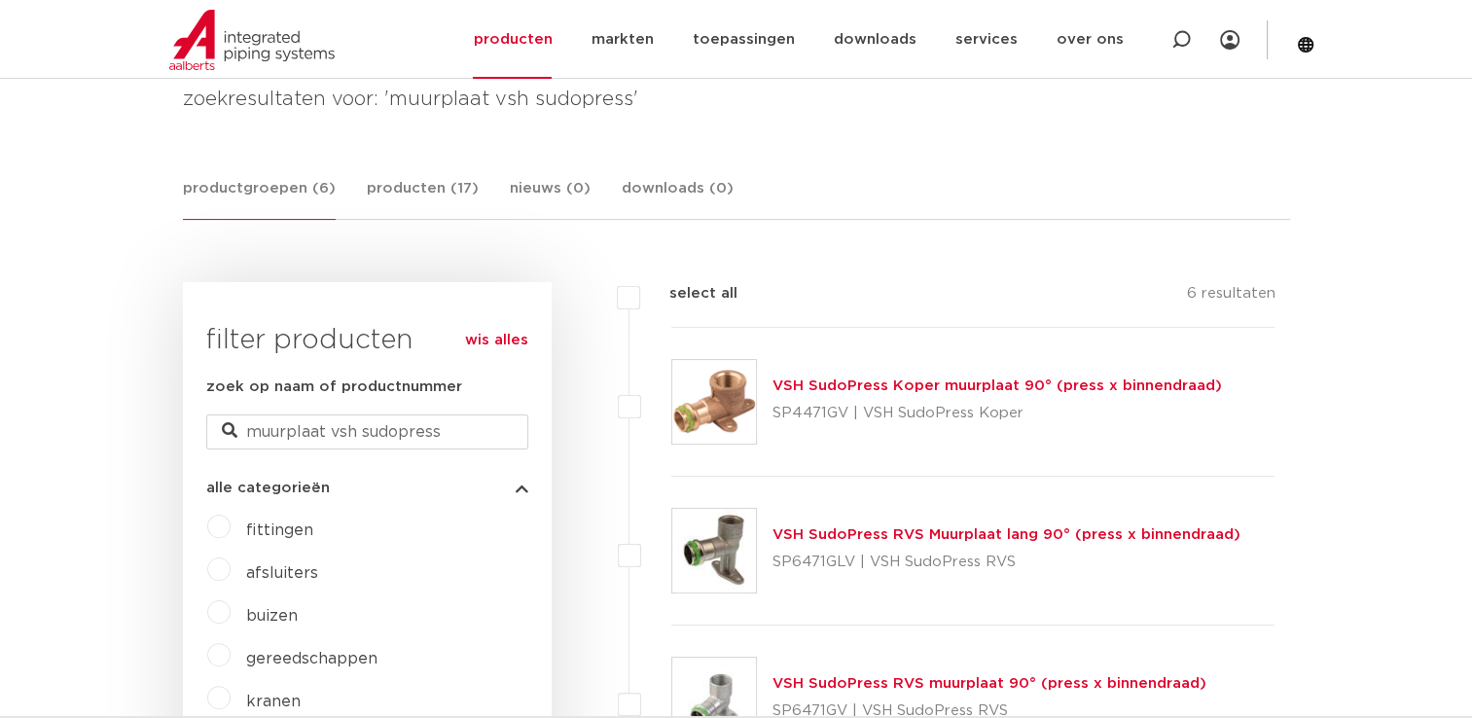
click at [828, 382] on link "VSH SudoPress Koper muurplaat 90° (press x binnendraad)" at bounding box center [998, 386] width 450 height 15
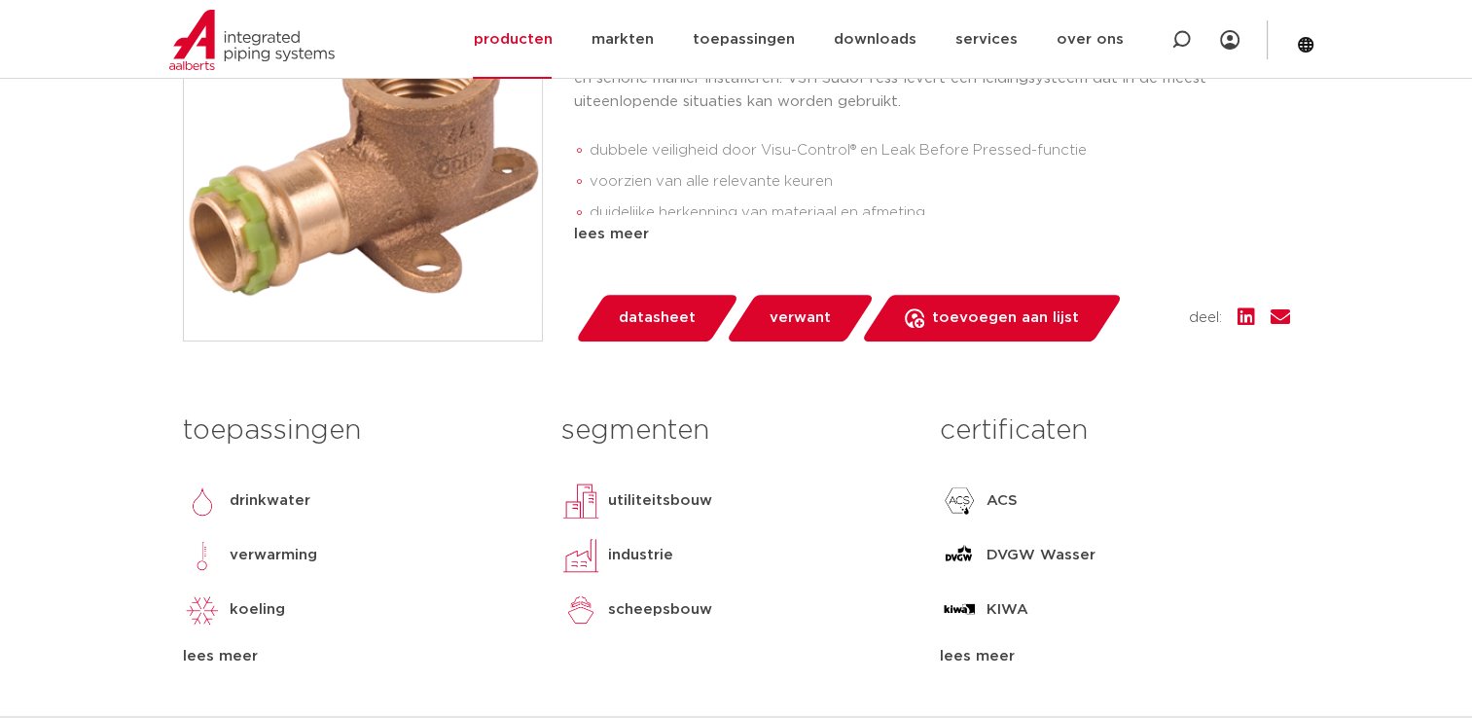
scroll to position [389, 0]
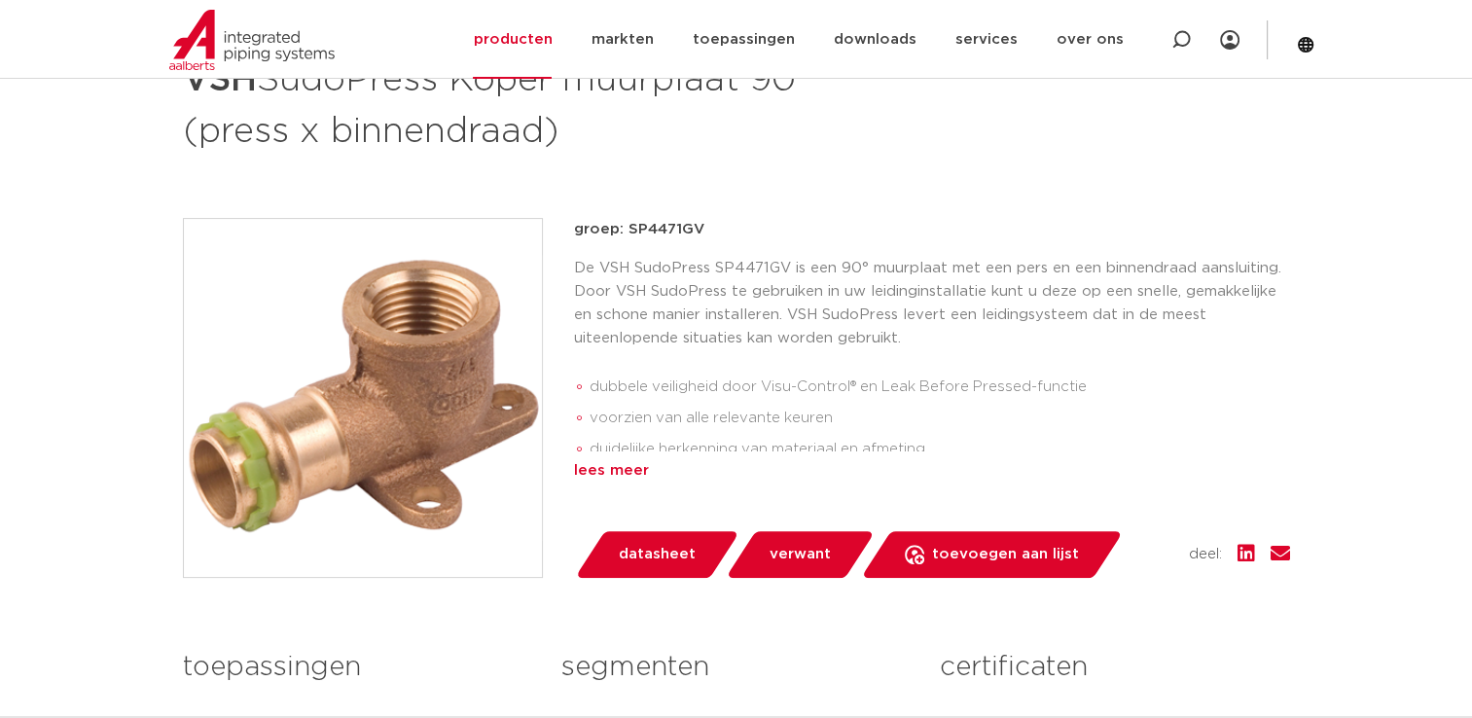
click at [607, 472] on div "lees meer" at bounding box center [932, 470] width 716 height 23
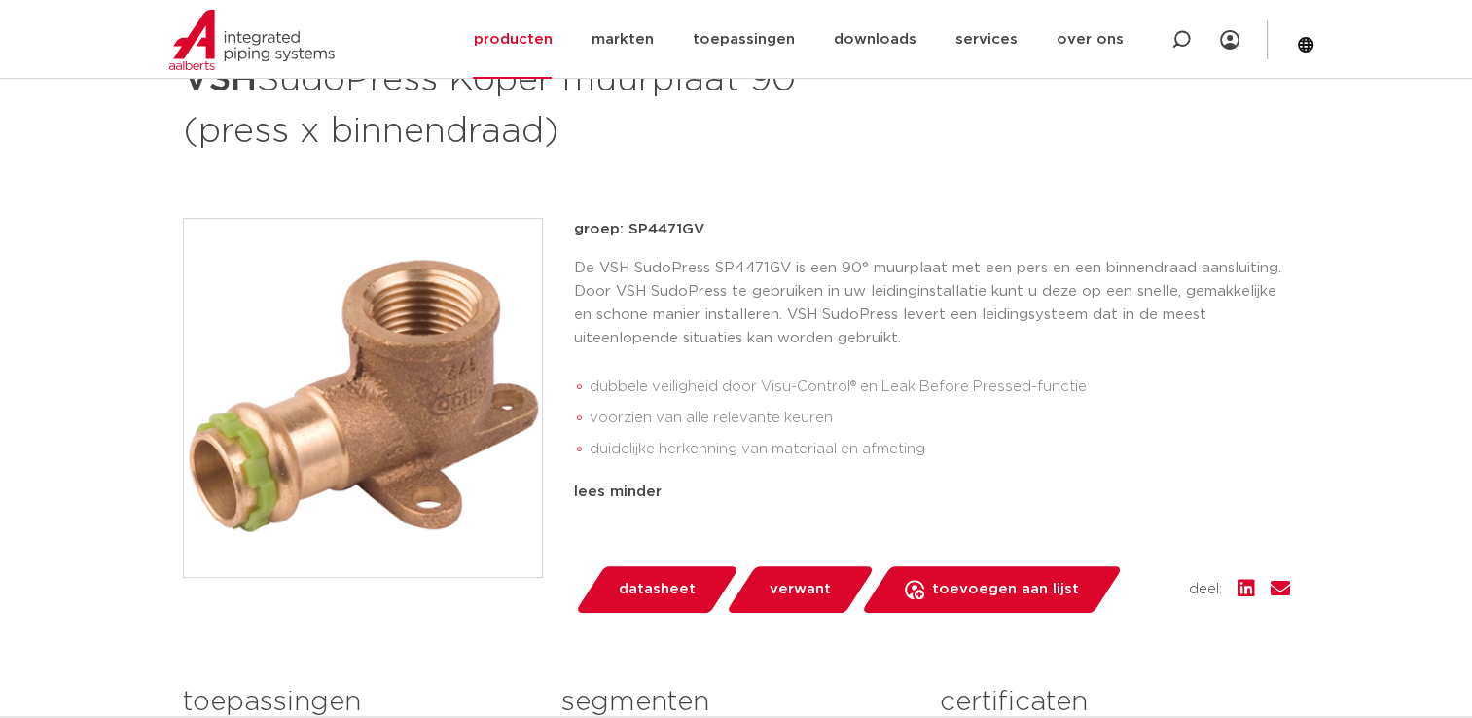
click at [917, 282] on p "De VSH SudoPress SP4471GV is een 90° muurplaat met een pers en een binnendraad …" at bounding box center [932, 303] width 716 height 93
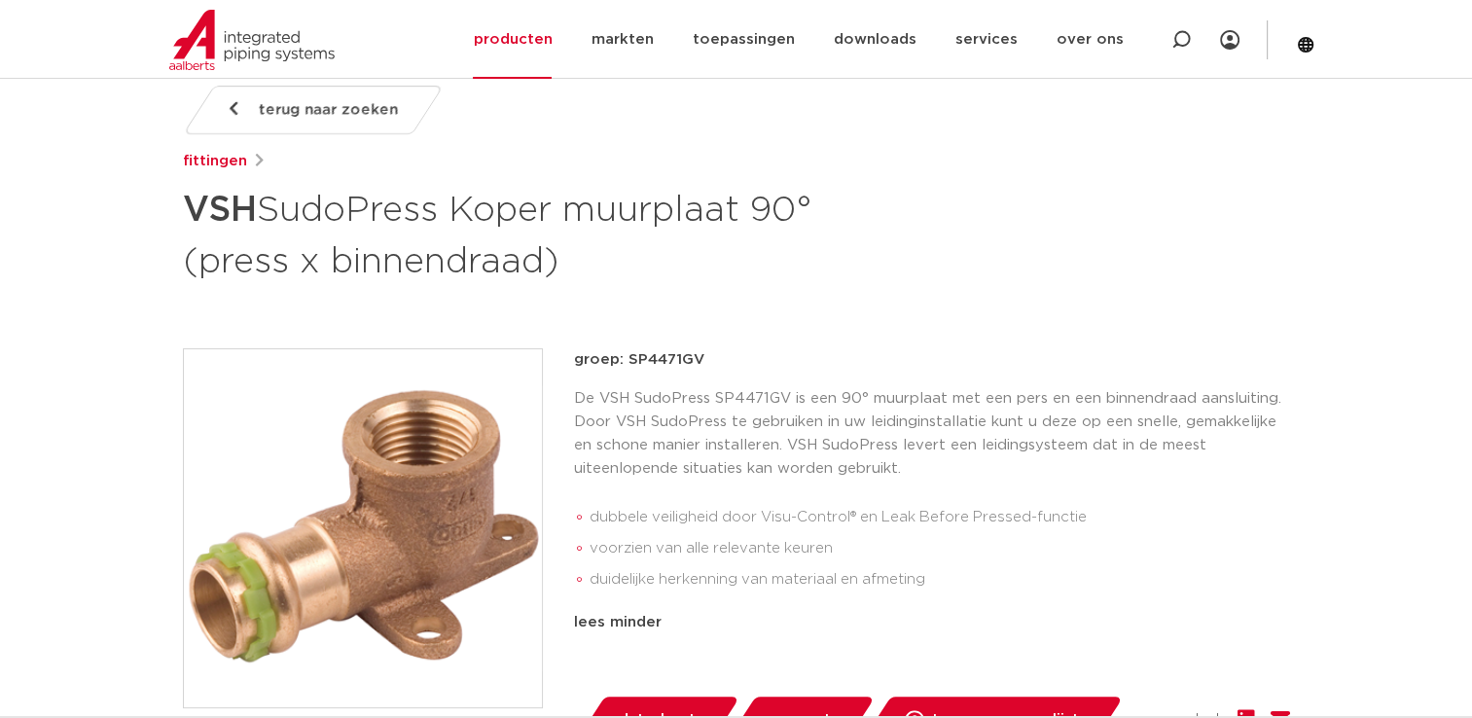
scroll to position [292, 0]
